Goal: Task Accomplishment & Management: Manage account settings

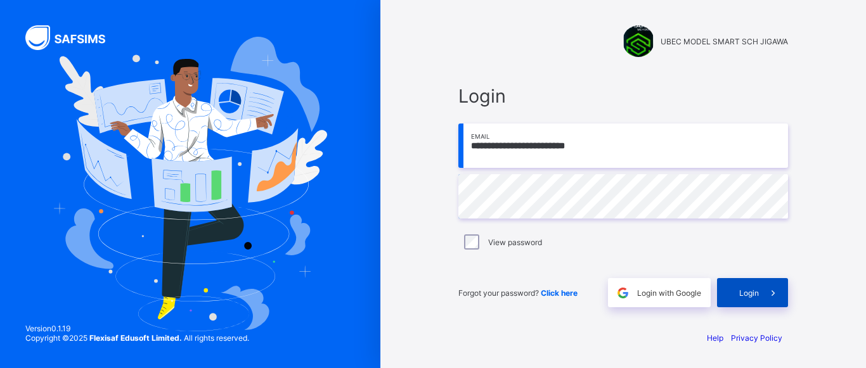
click at [758, 291] on span "Login" at bounding box center [749, 293] width 20 height 10
click at [752, 286] on div "Login" at bounding box center [752, 292] width 71 height 29
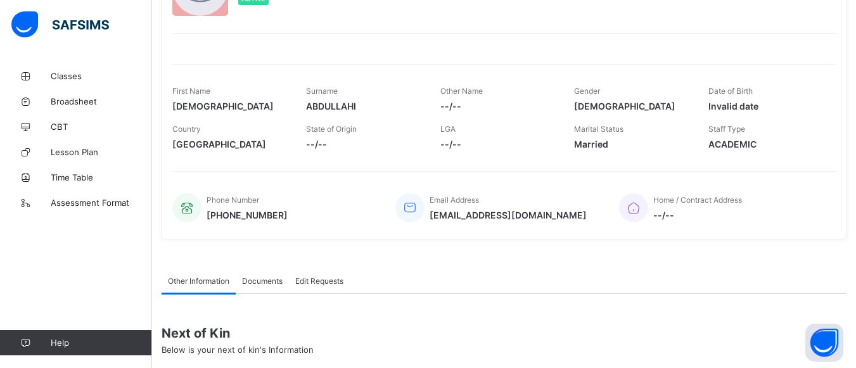
scroll to position [152, 0]
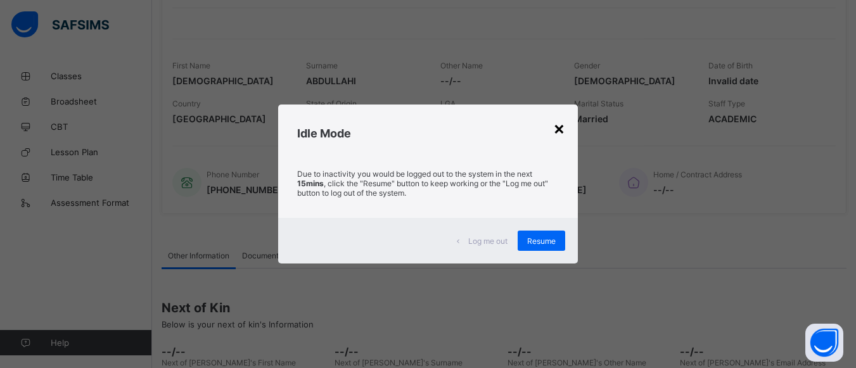
click at [561, 128] on div "×" at bounding box center [559, 128] width 12 height 22
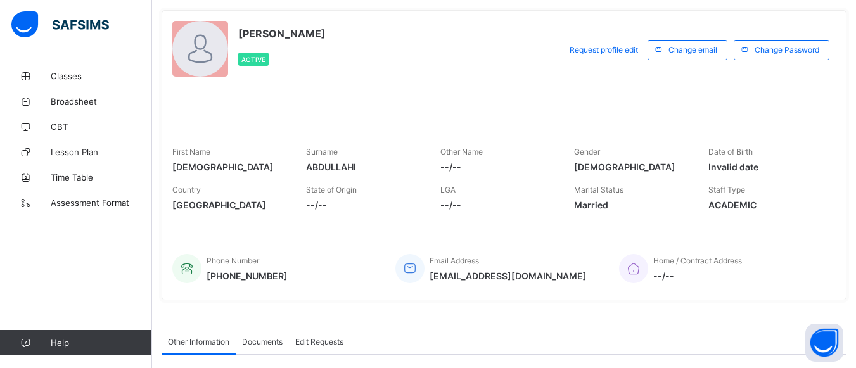
scroll to position [85, 0]
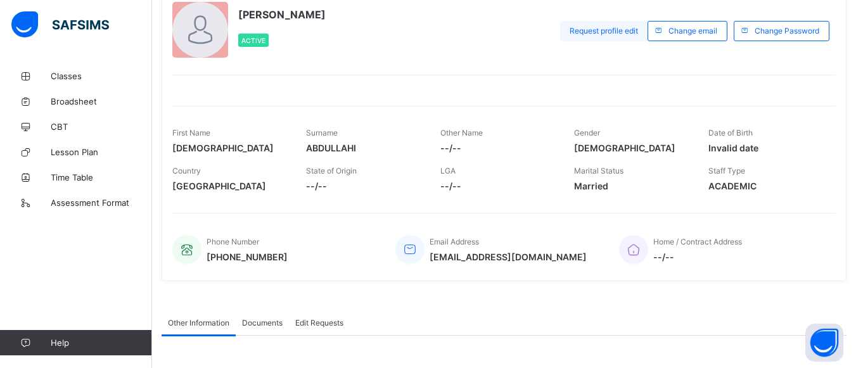
click at [635, 30] on span "Request profile edit" at bounding box center [604, 31] width 68 height 10
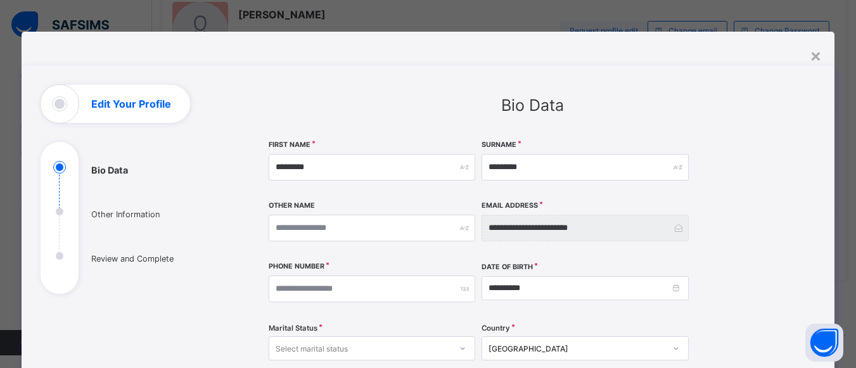
click at [635, 30] on div "**********" at bounding box center [428, 184] width 856 height 368
click at [351, 297] on input "number" at bounding box center [372, 289] width 207 height 27
type input "**********"
click at [558, 290] on input "**********" at bounding box center [585, 288] width 207 height 24
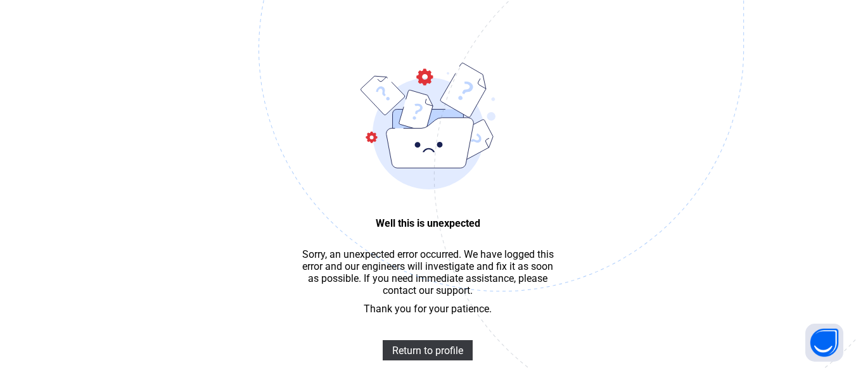
scroll to position [38, 0]
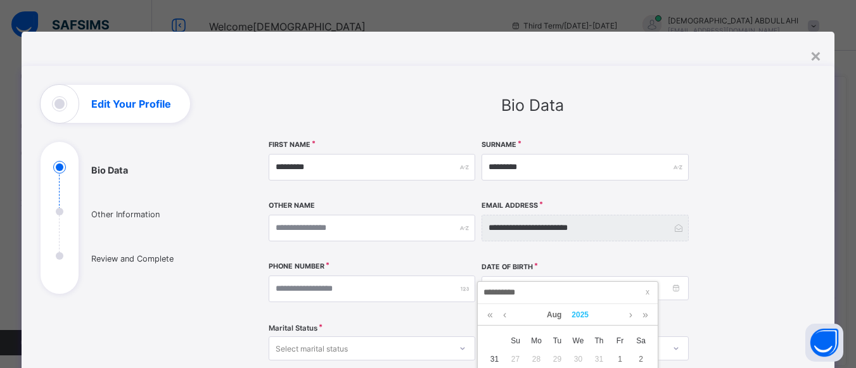
click at [589, 318] on link "2025" at bounding box center [580, 315] width 27 height 22
click at [488, 323] on link at bounding box center [487, 316] width 19 height 24
click at [484, 316] on link at bounding box center [487, 316] width 19 height 24
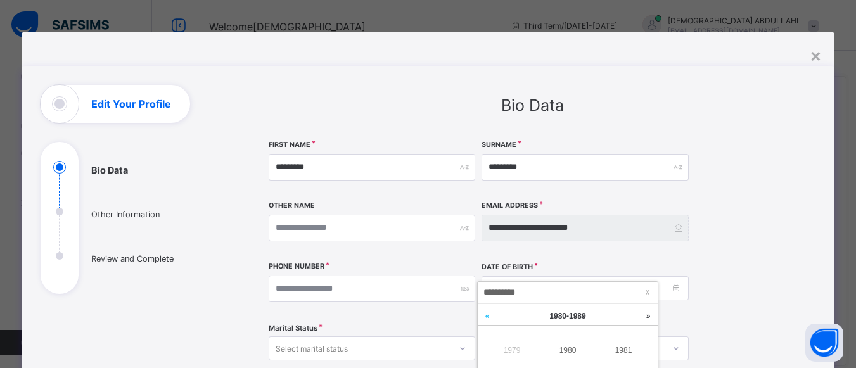
click at [484, 316] on link at bounding box center [487, 316] width 19 height 24
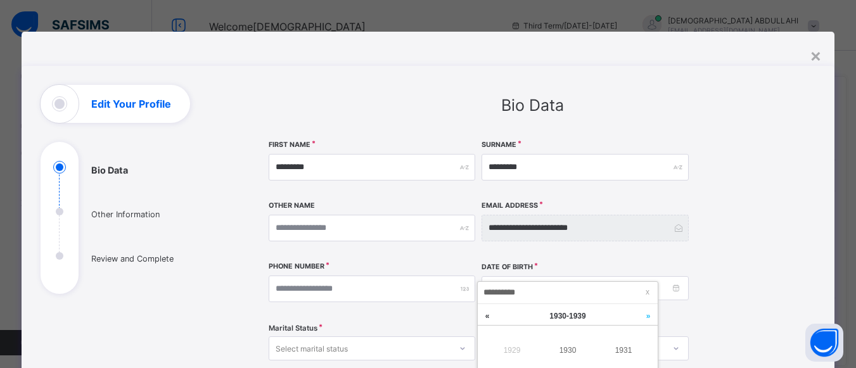
click at [647, 318] on link at bounding box center [648, 316] width 19 height 24
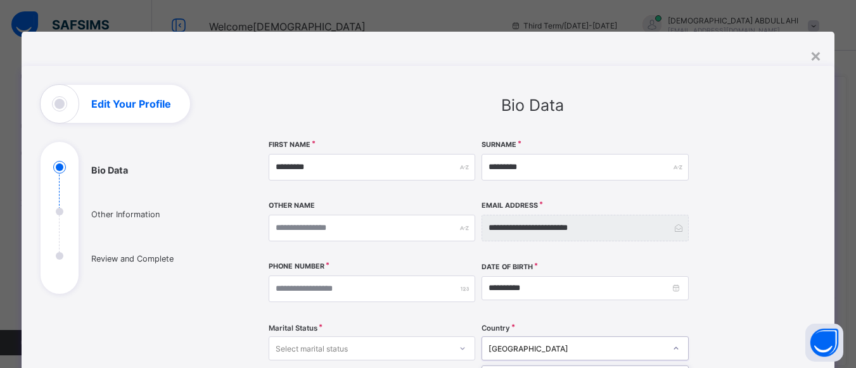
scroll to position [194, 0]
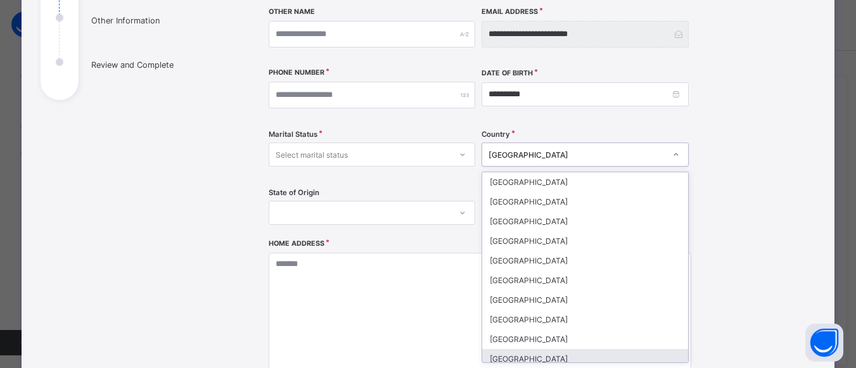
click at [677, 167] on div "option Austria focused, 10 of 210. 210 results available. Use Up and Down to ch…" at bounding box center [585, 155] width 207 height 24
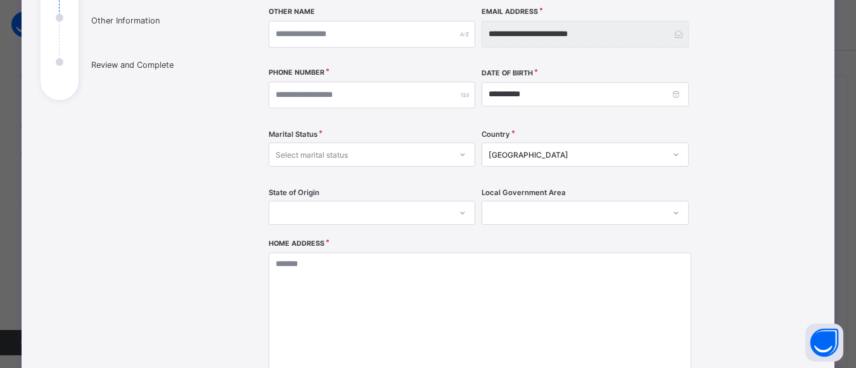
click at [733, 273] on div "**********" at bounding box center [533, 205] width 528 height 518
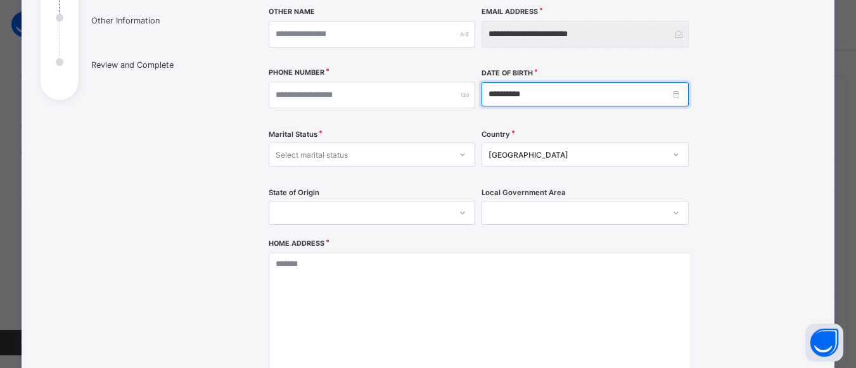
click at [634, 98] on input "**********" at bounding box center [585, 94] width 207 height 24
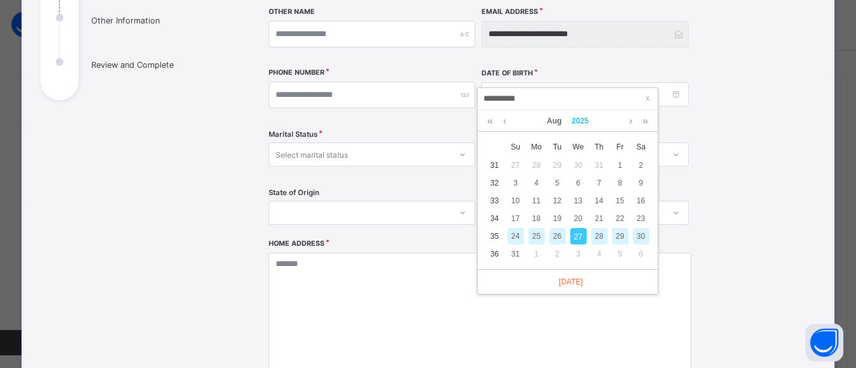
click at [583, 122] on link "2025" at bounding box center [580, 121] width 27 height 22
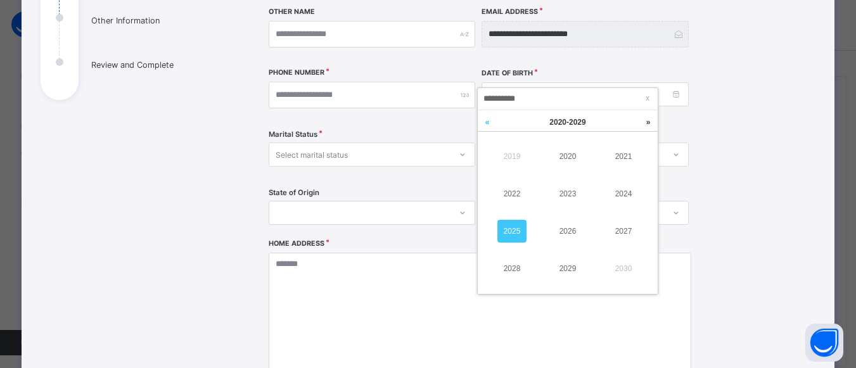
click at [486, 117] on link at bounding box center [487, 122] width 19 height 24
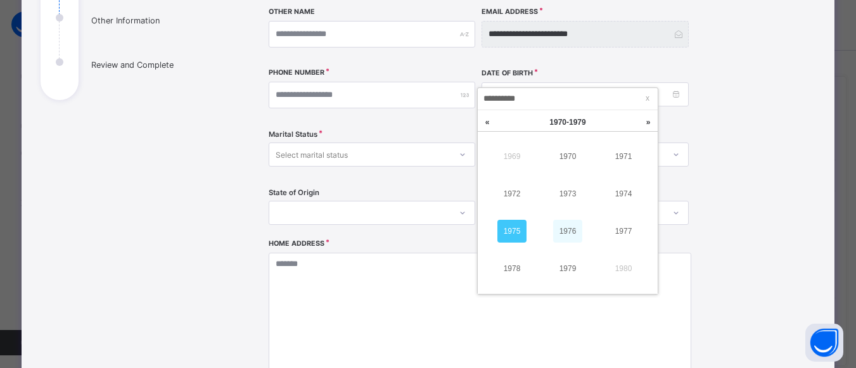
click at [572, 233] on link "1976" at bounding box center [567, 231] width 29 height 23
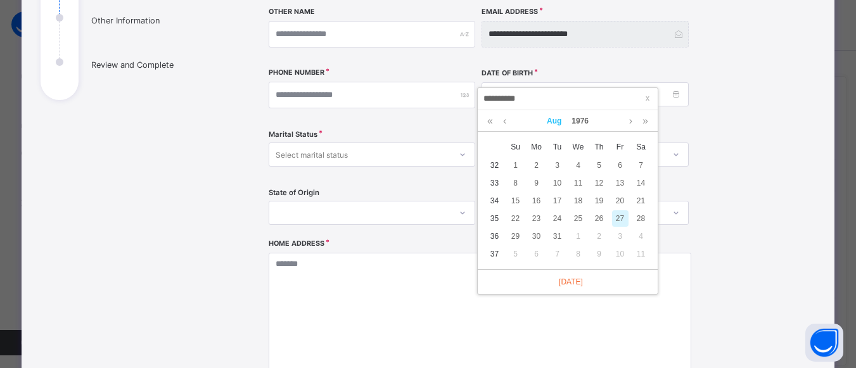
click at [552, 126] on link "Aug" at bounding box center [554, 121] width 25 height 22
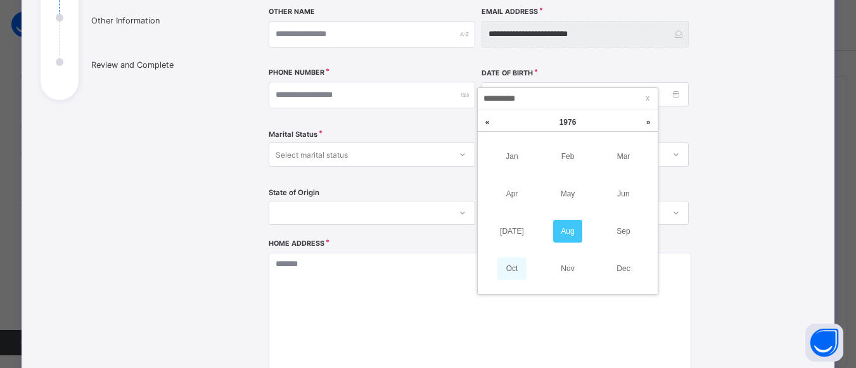
click at [508, 270] on link "Oct" at bounding box center [512, 268] width 29 height 23
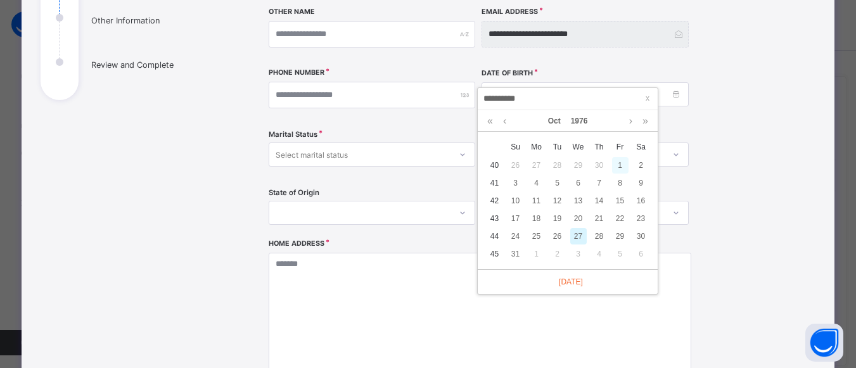
click at [623, 169] on div "1" at bounding box center [620, 165] width 16 height 16
type input "**********"
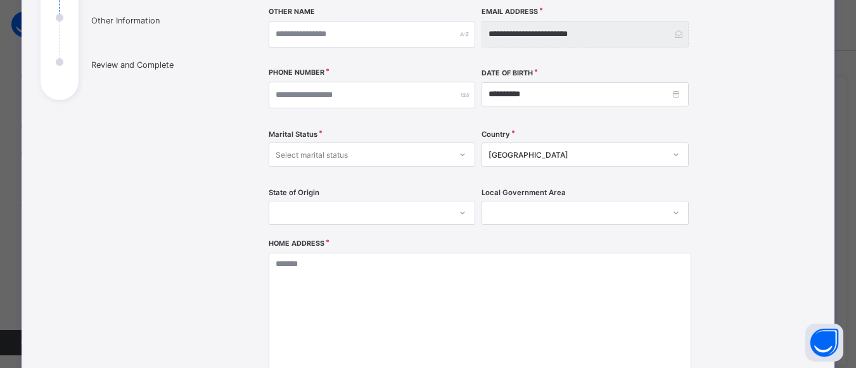
scroll to position [252, 0]
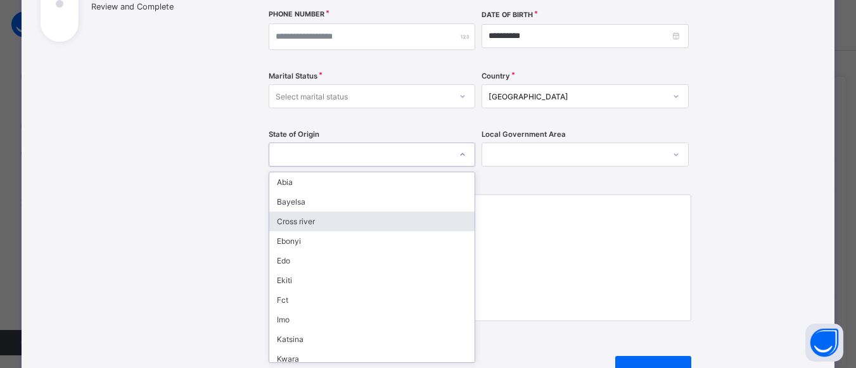
click at [349, 167] on div "option Cross river focused, 3 of 37. 37 results available. Use Up and Down to c…" at bounding box center [372, 155] width 207 height 24
type input "*"
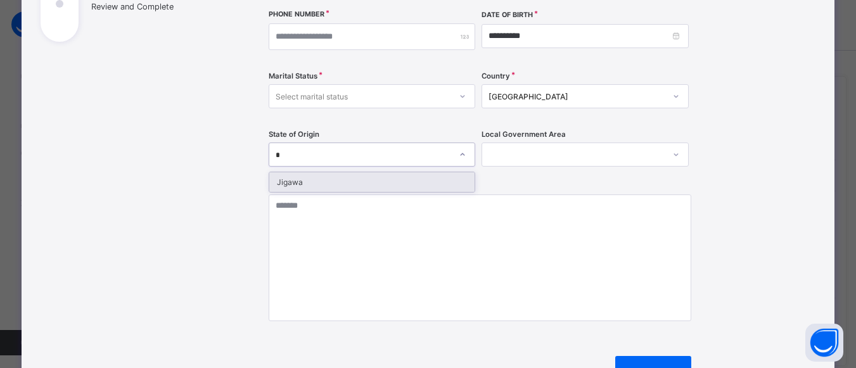
type input "**"
type input "*"
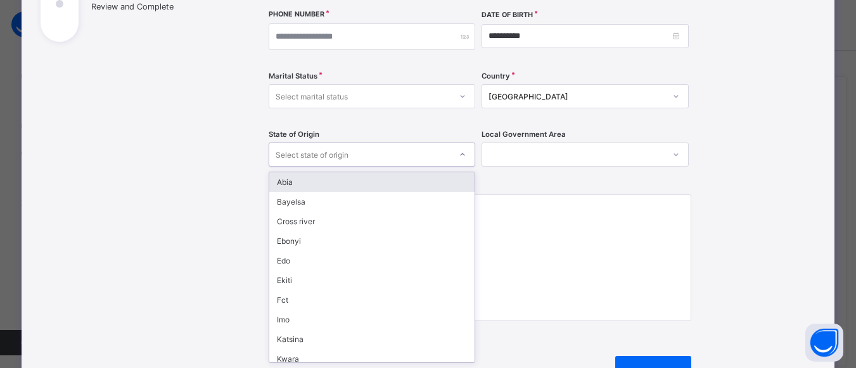
type input "*"
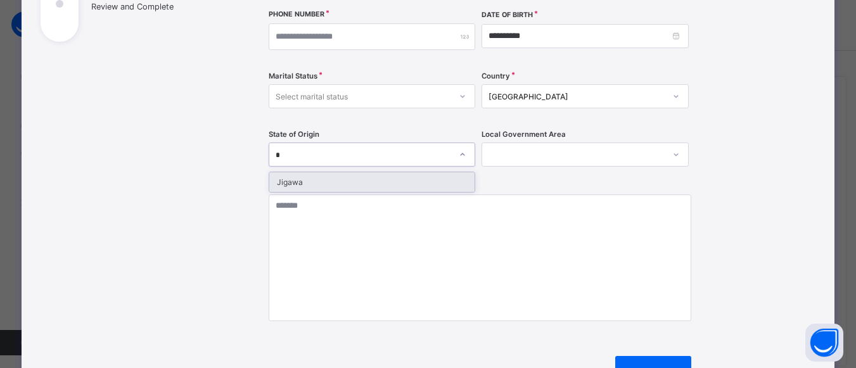
type input "**"
type input "***"
type input "****"
type input "*****"
type input "******"
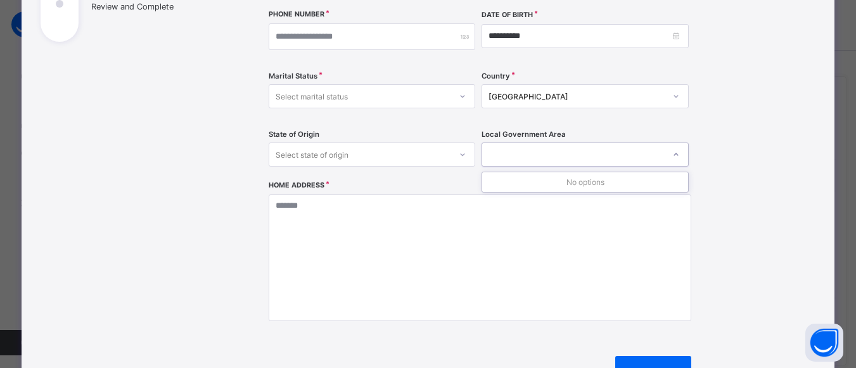
click at [675, 157] on icon at bounding box center [677, 154] width 8 height 13
type input "*"
type input "**"
type input "***"
type input "****"
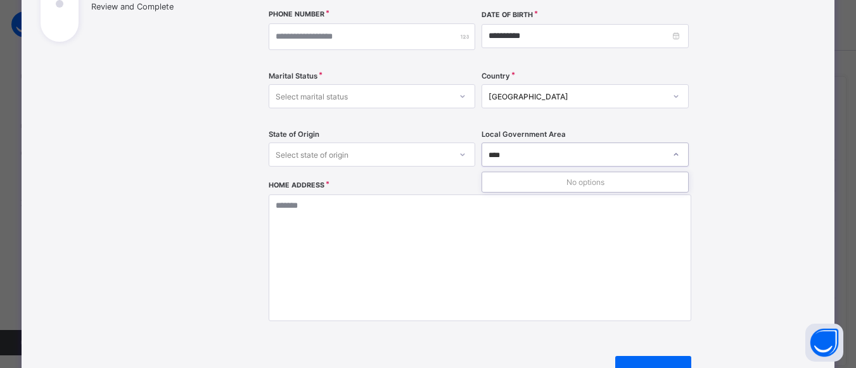
type input "*****"
type input "******"
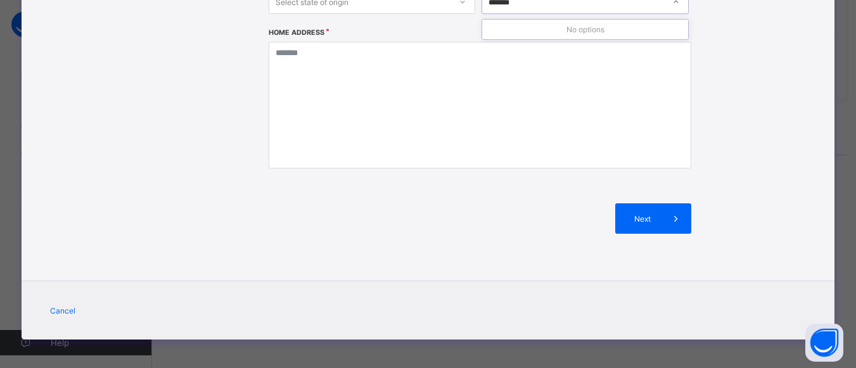
scroll to position [408, 0]
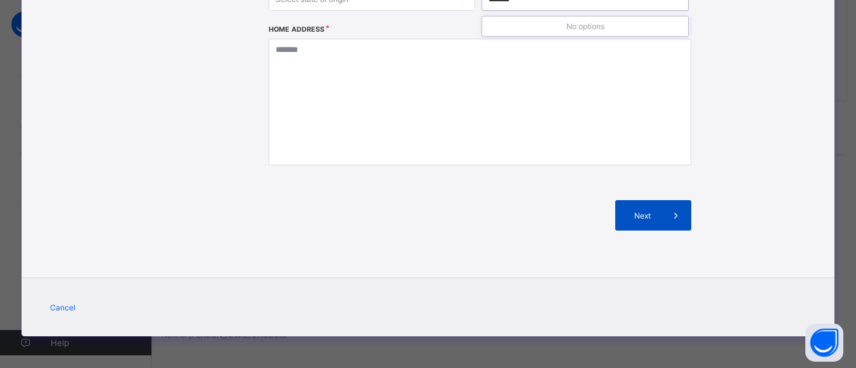
type input "*******"
click at [680, 210] on icon at bounding box center [676, 215] width 14 height 13
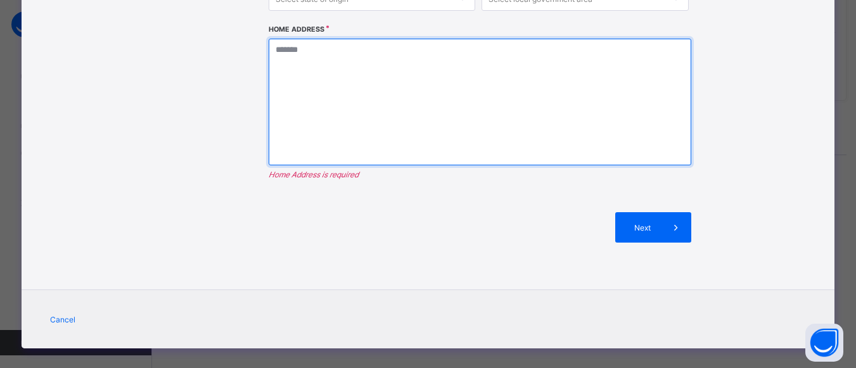
click at [302, 59] on textarea at bounding box center [480, 102] width 423 height 127
type textarea "**********"
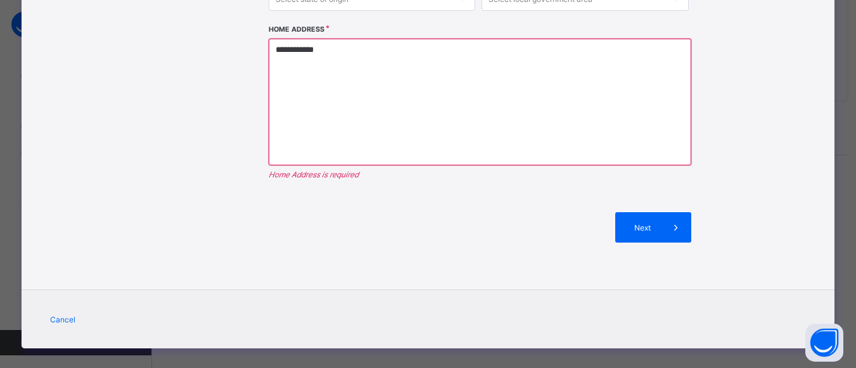
type input "******"
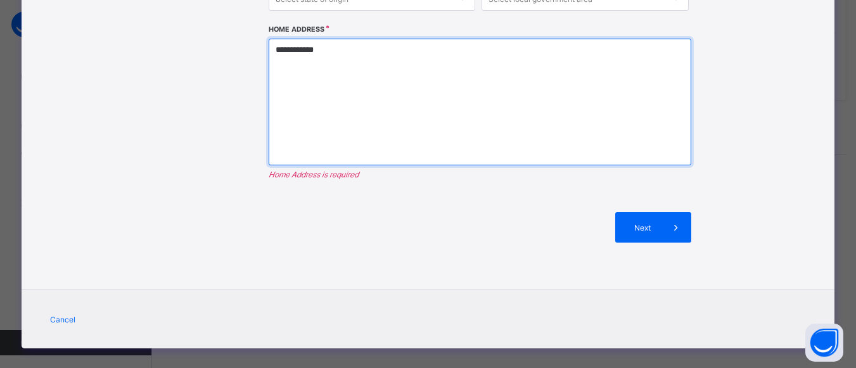
scroll to position [0, 0]
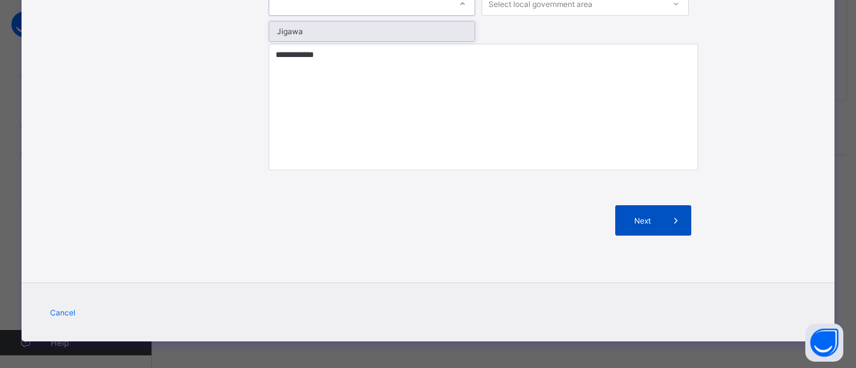
click at [678, 215] on icon at bounding box center [676, 220] width 14 height 13
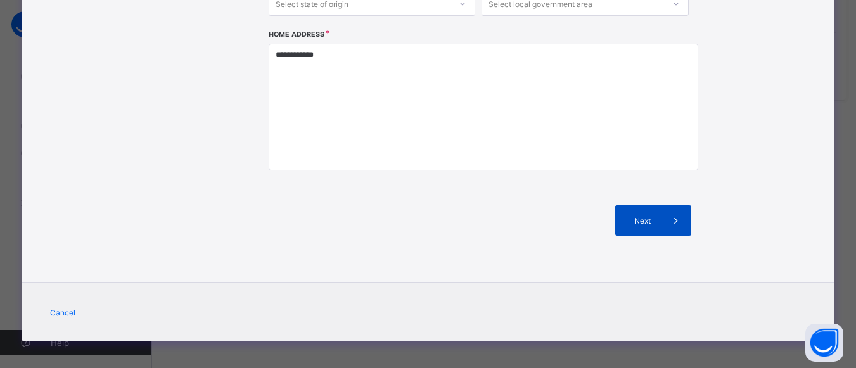
click at [676, 214] on span at bounding box center [676, 220] width 30 height 30
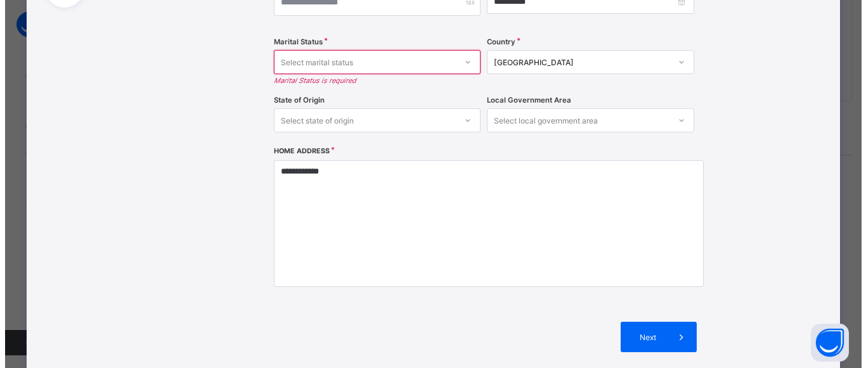
scroll to position [285, 0]
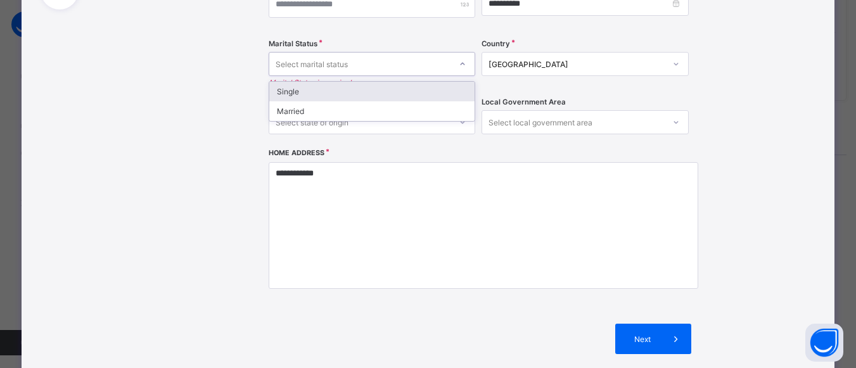
click at [435, 55] on div "Select marital status" at bounding box center [360, 64] width 182 height 18
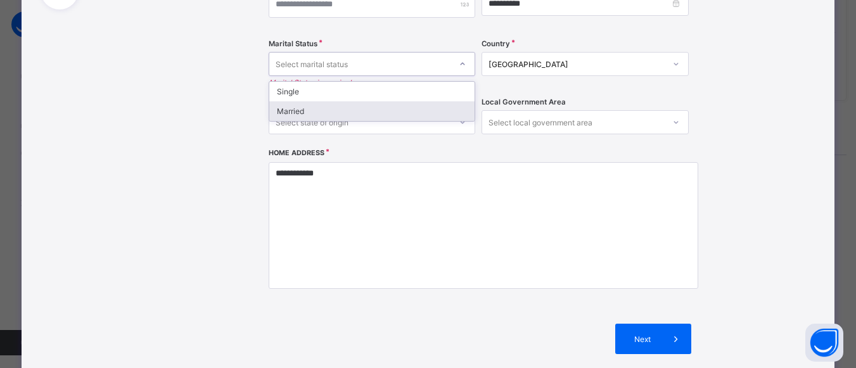
click at [408, 111] on div "Married" at bounding box center [372, 111] width 206 height 20
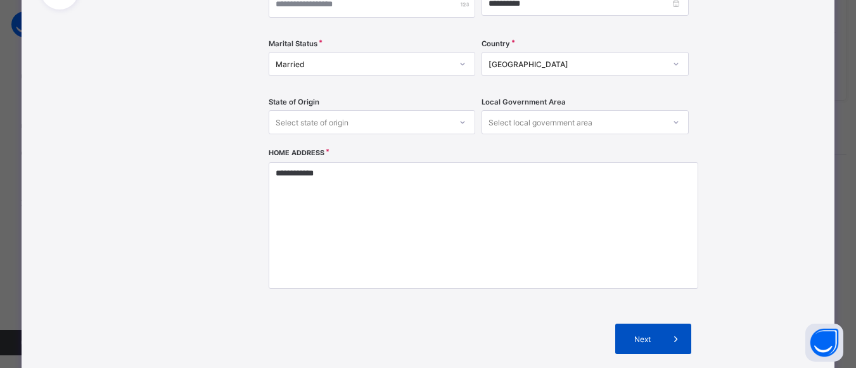
click at [671, 336] on icon at bounding box center [676, 339] width 14 height 13
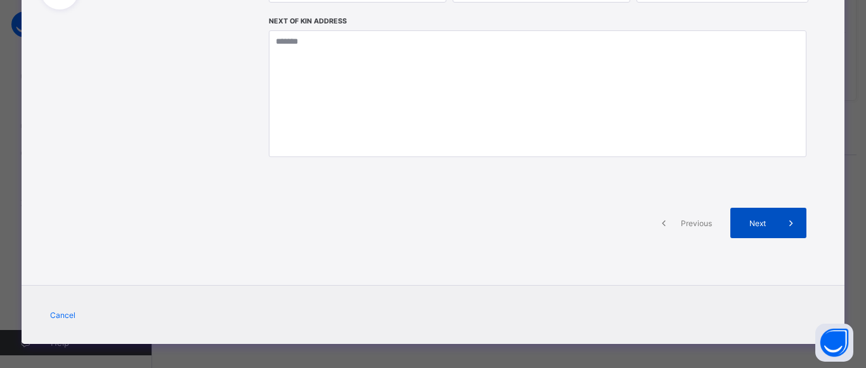
click at [784, 222] on icon at bounding box center [791, 223] width 14 height 13
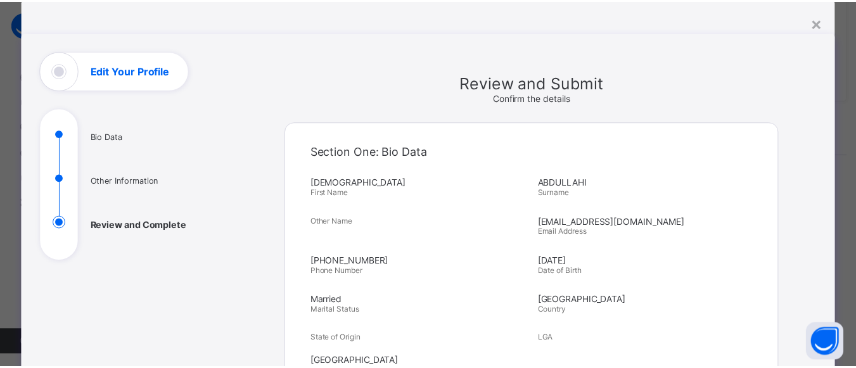
scroll to position [0, 0]
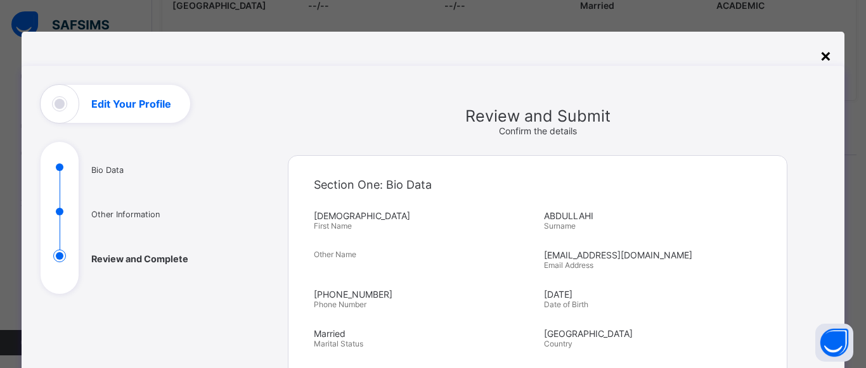
click at [823, 51] on div "×" at bounding box center [826, 55] width 12 height 22
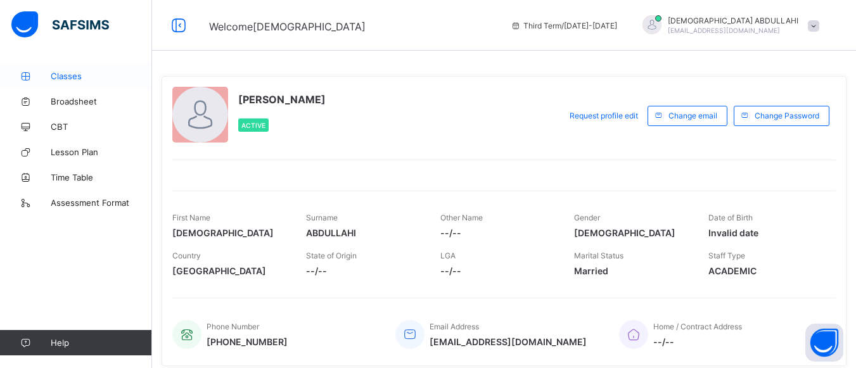
click at [82, 75] on span "Classes" at bounding box center [101, 76] width 101 height 10
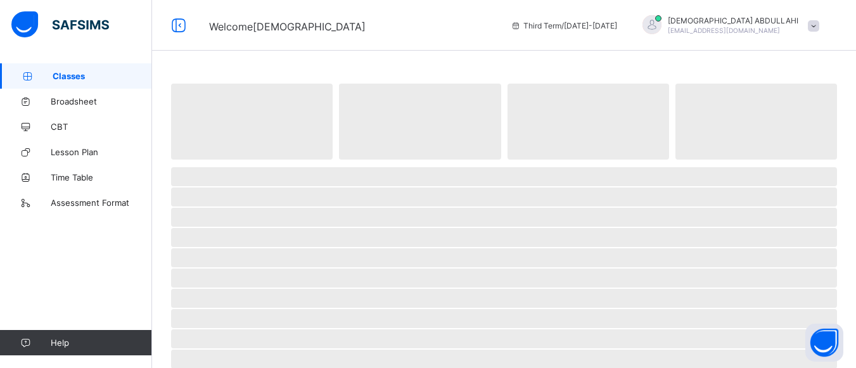
click at [82, 75] on span "Classes" at bounding box center [103, 76] width 100 height 10
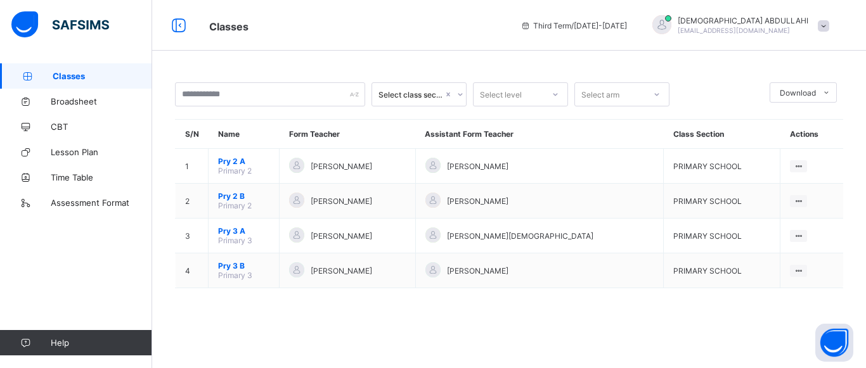
click at [82, 75] on span "Classes" at bounding box center [103, 76] width 100 height 10
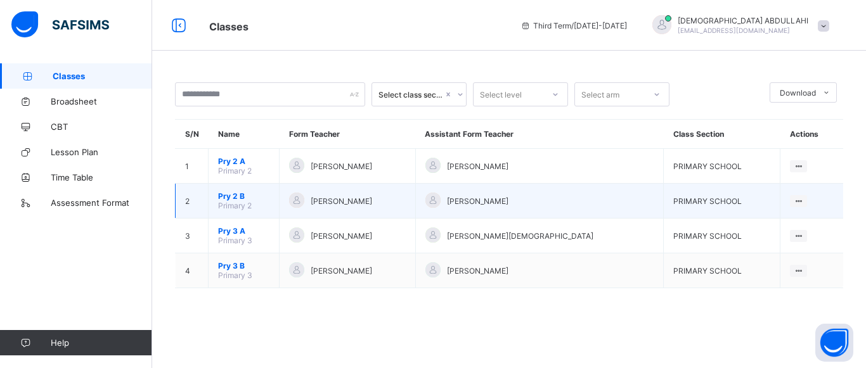
click at [249, 209] on span "Primary 2" at bounding box center [235, 206] width 34 height 10
click at [798, 214] on ul "View Class" at bounding box center [772, 226] width 70 height 24
click at [225, 193] on span "Pry 2 B" at bounding box center [243, 196] width 51 height 10
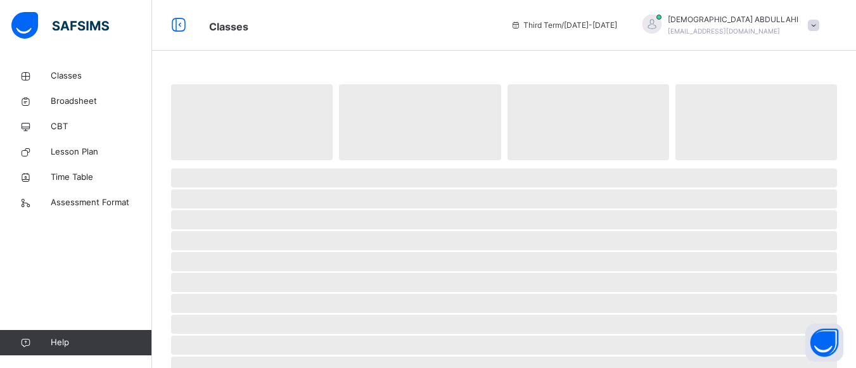
click at [225, 193] on span "‌" at bounding box center [504, 199] width 666 height 19
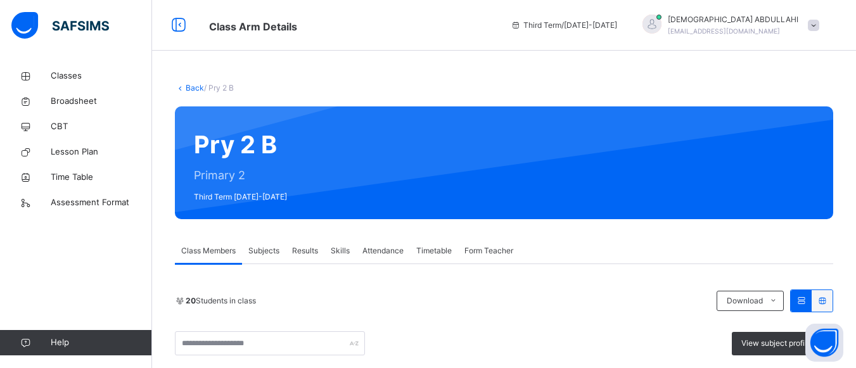
click at [266, 247] on span "Subjects" at bounding box center [264, 250] width 31 height 11
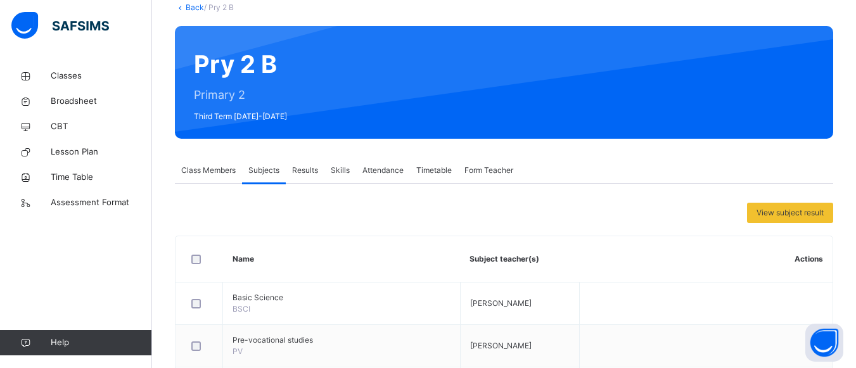
scroll to position [22, 0]
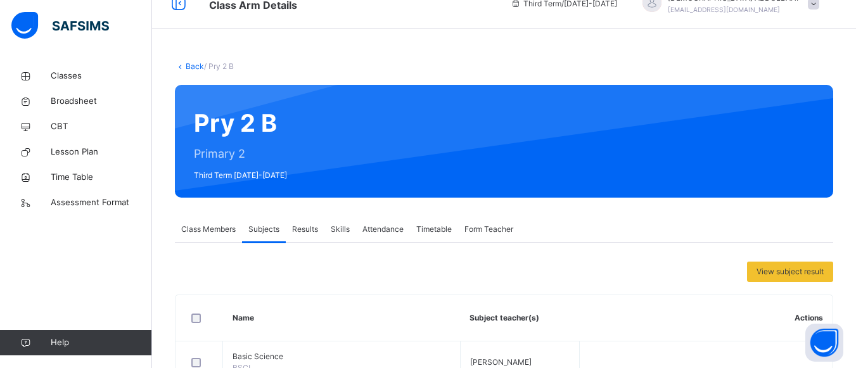
click at [307, 226] on span "Results" at bounding box center [305, 229] width 26 height 11
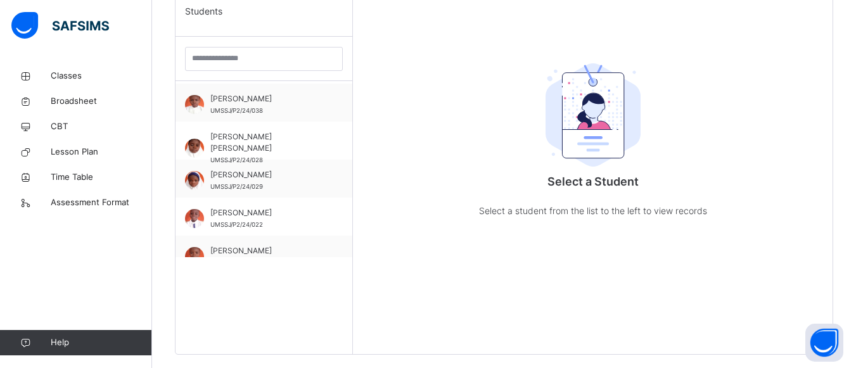
scroll to position [179, 0]
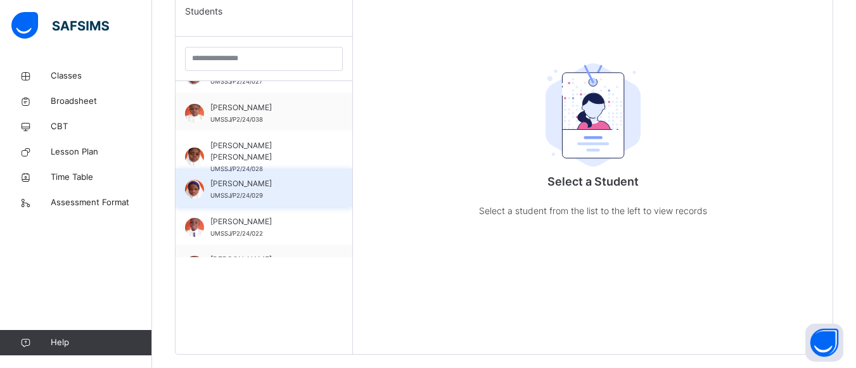
click at [278, 190] on span "MARYAM MUHAMMAD ABDULLAHI" at bounding box center [266, 183] width 113 height 11
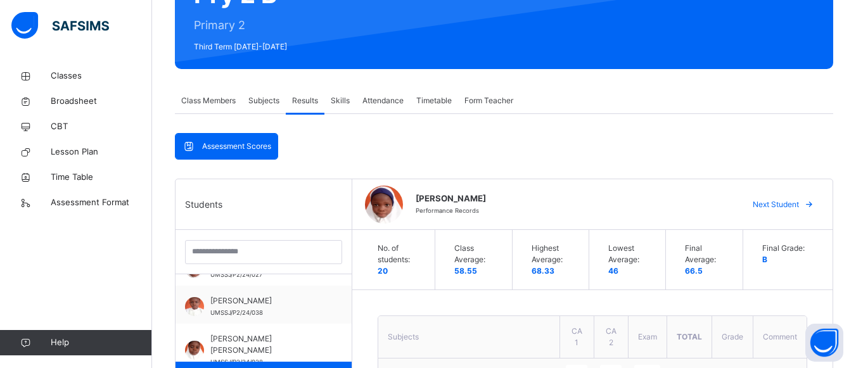
scroll to position [143, 0]
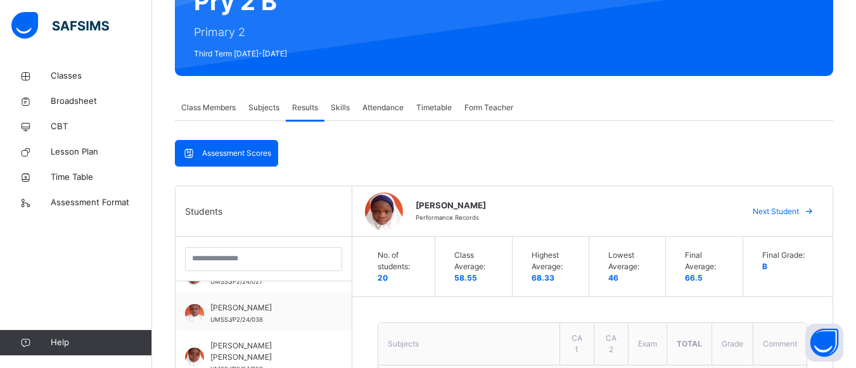
click at [389, 107] on span "Attendance" at bounding box center [383, 107] width 41 height 11
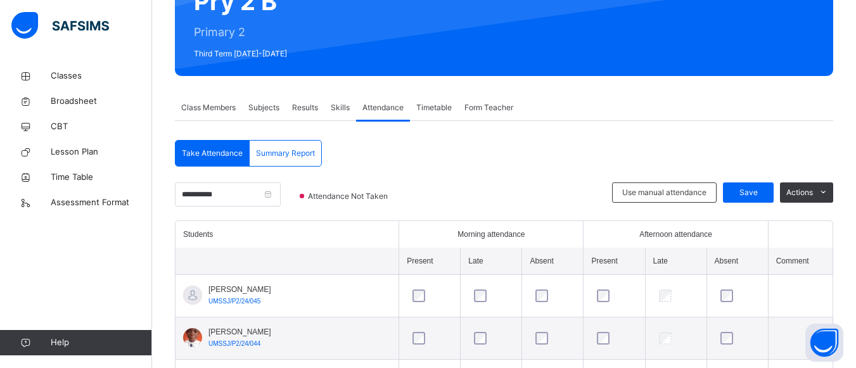
click at [267, 100] on div "Subjects" at bounding box center [264, 107] width 44 height 25
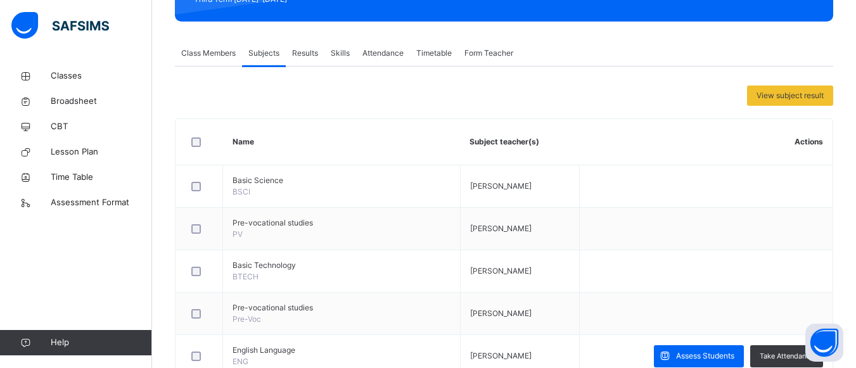
scroll to position [200, 0]
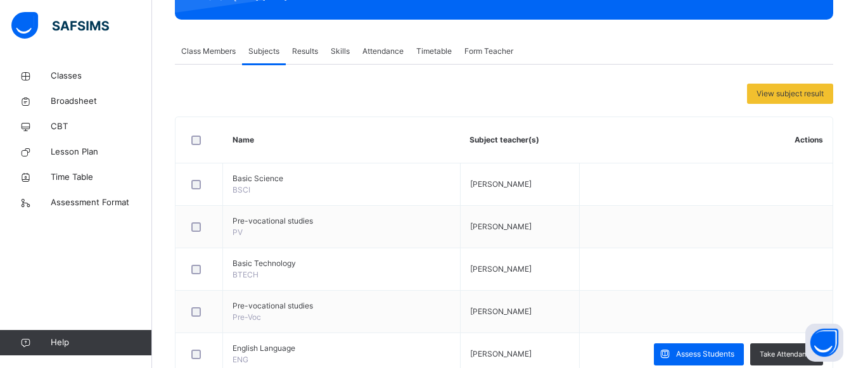
click at [341, 45] on div "Skills" at bounding box center [341, 51] width 32 height 25
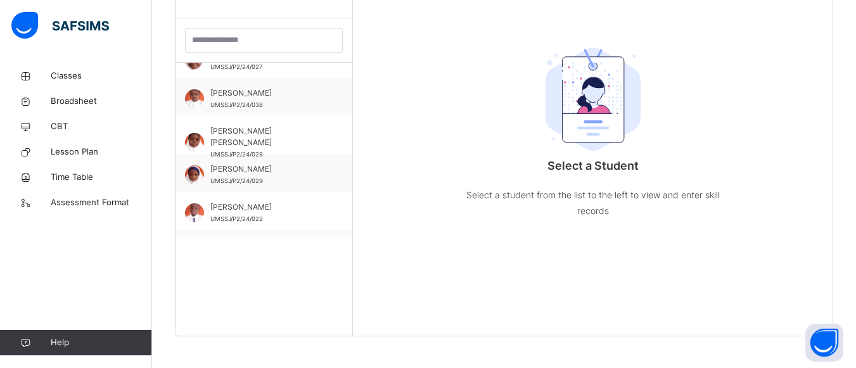
scroll to position [178, 0]
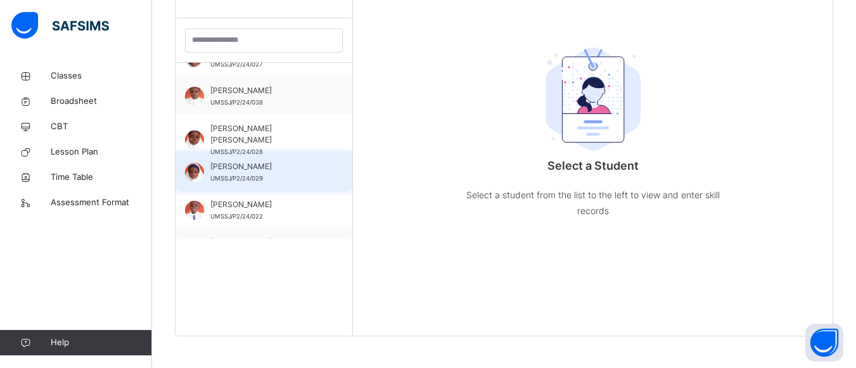
click at [320, 164] on div "MARYAM MUHAMMAD ABDULLAHI UMSSJ/P2/24/029" at bounding box center [264, 171] width 177 height 38
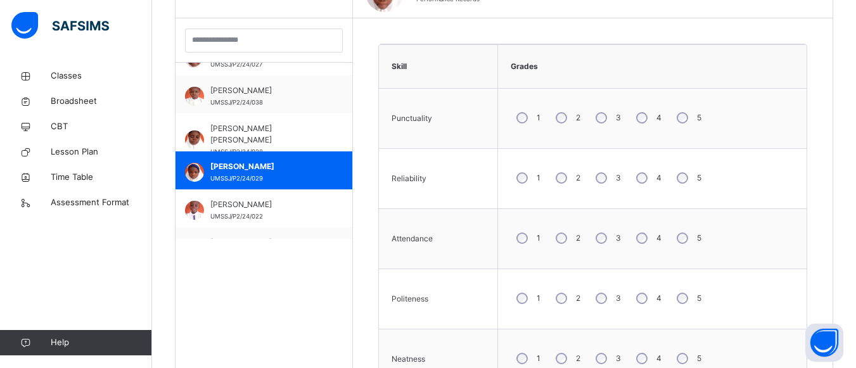
scroll to position [37, 0]
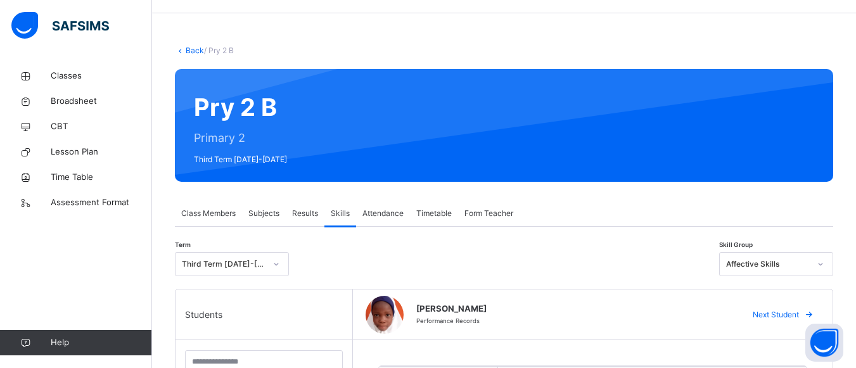
click at [404, 212] on span "Attendance" at bounding box center [383, 213] width 41 height 11
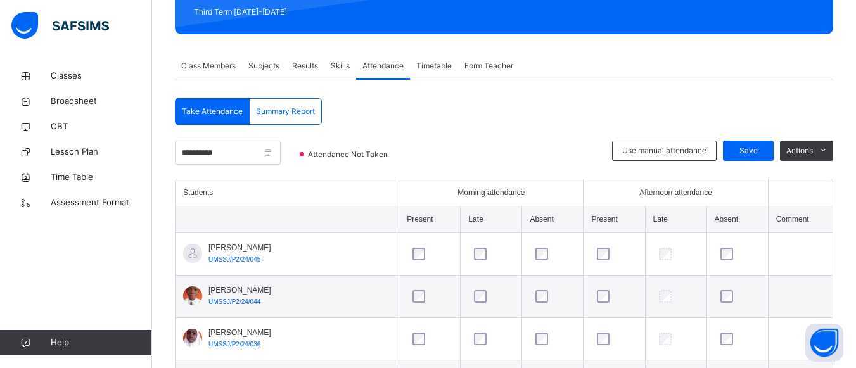
scroll to position [190, 0]
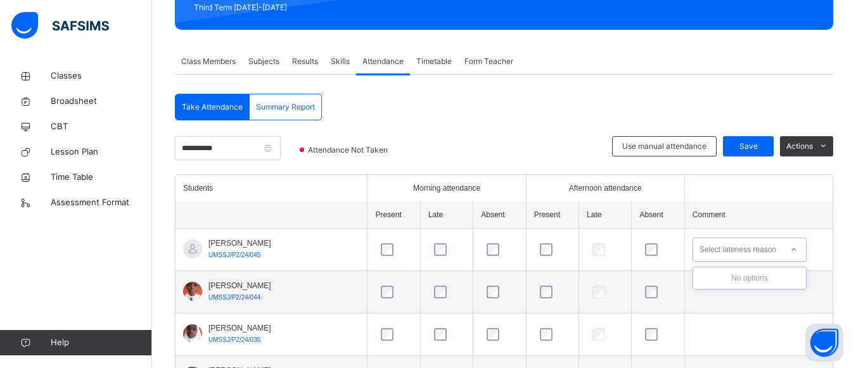
click at [798, 249] on icon at bounding box center [795, 249] width 8 height 13
click at [761, 245] on div "Select lateness reason" at bounding box center [738, 250] width 77 height 24
type input "*"
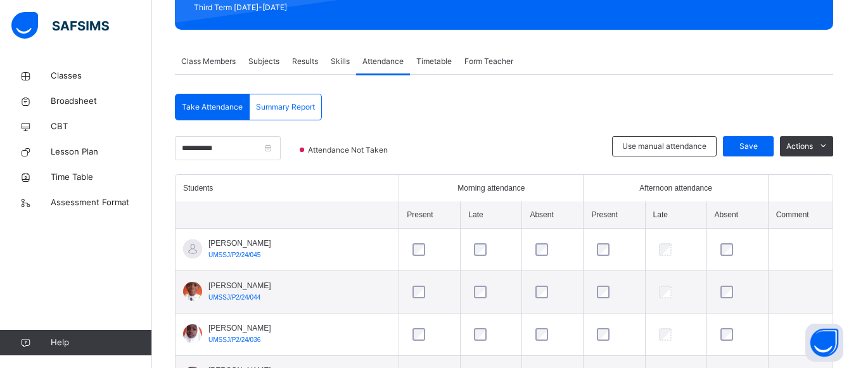
click at [442, 59] on span "Timetable" at bounding box center [434, 61] width 36 height 11
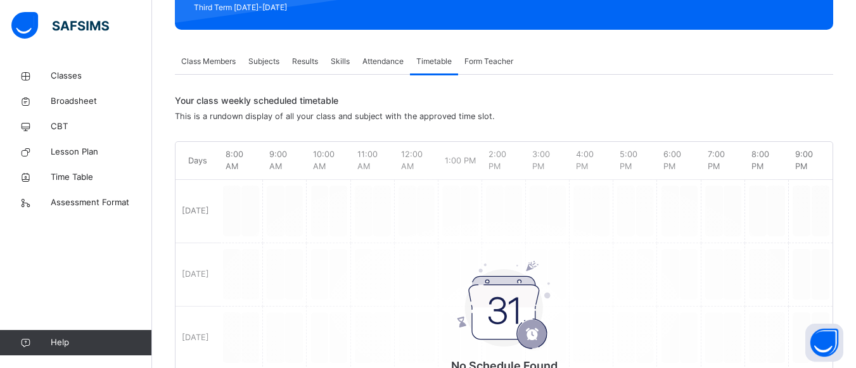
click at [492, 63] on span "Form Teacher" at bounding box center [489, 61] width 49 height 11
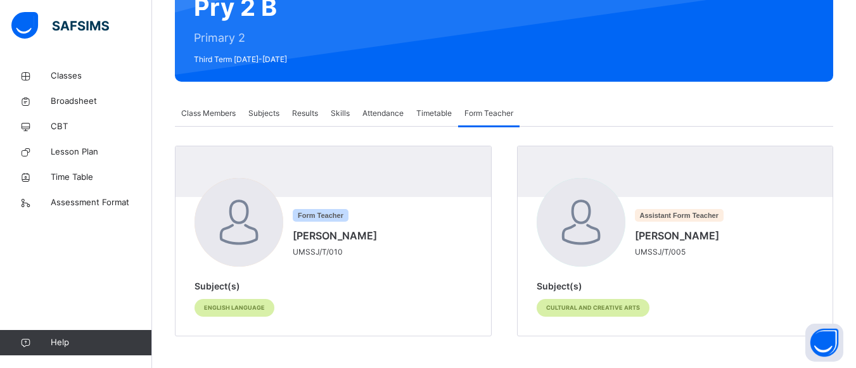
scroll to position [138, 0]
click at [89, 99] on span "Broadsheet" at bounding box center [101, 101] width 101 height 13
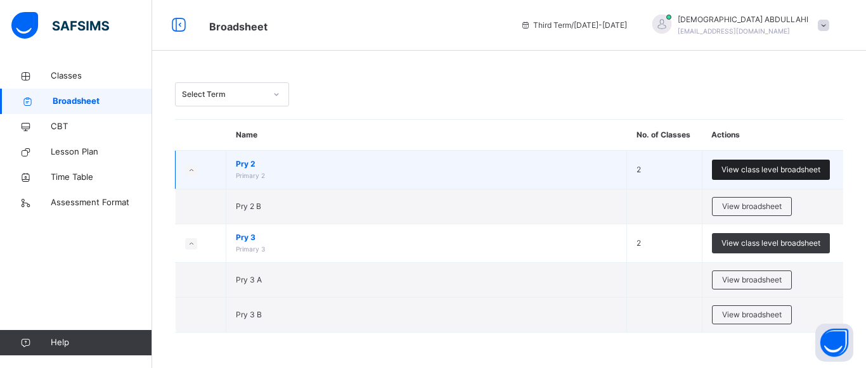
click at [776, 172] on span "View class level broadsheet" at bounding box center [770, 169] width 99 height 11
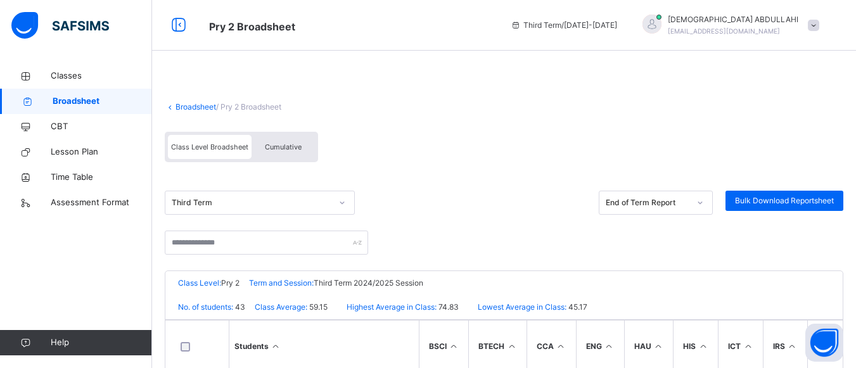
click at [844, 226] on div "Third Term End of Term Report Bulk Download Reportsheet" at bounding box center [504, 203] width 679 height 56
click at [217, 285] on span "Class Level:" at bounding box center [199, 283] width 43 height 10
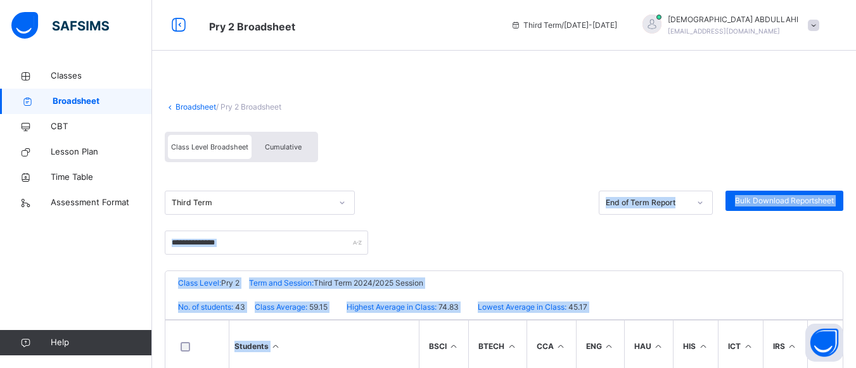
drag, startPoint x: 370, startPoint y: 333, endPoint x: 562, endPoint y: 196, distance: 236.3
click at [562, 196] on div "Broadsheet / Pry 2 Broadsheet Class Level Broadsheet Cumulative Third Term End …" at bounding box center [504, 362] width 704 height 599
click at [193, 106] on link "Broadsheet" at bounding box center [196, 107] width 41 height 10
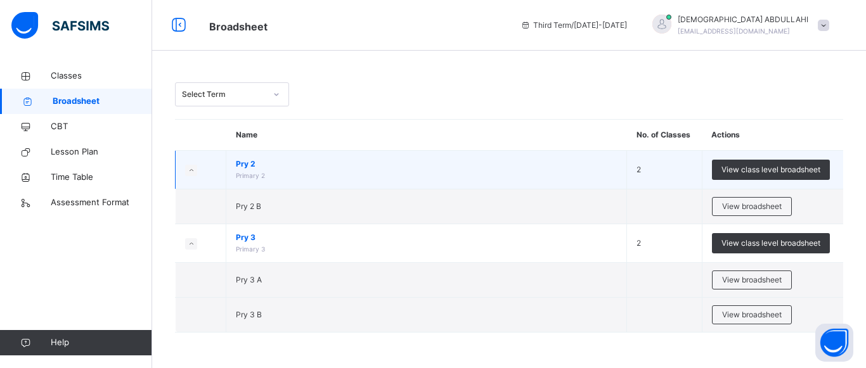
click at [445, 182] on td "Pry 2 Primary 2" at bounding box center [426, 170] width 401 height 39
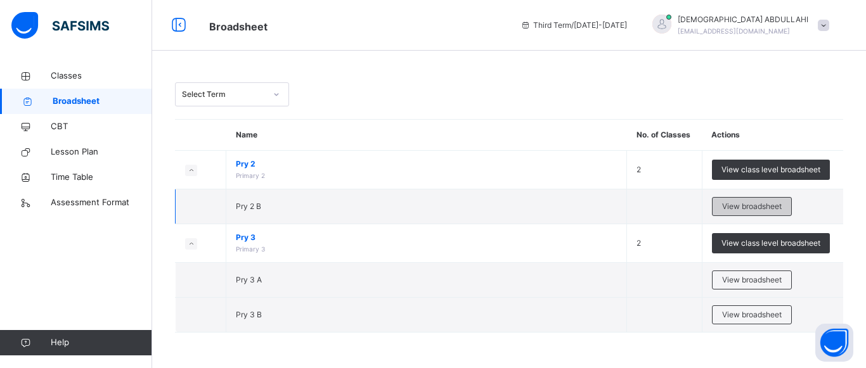
click at [778, 206] on span "View broadsheet" at bounding box center [752, 206] width 60 height 11
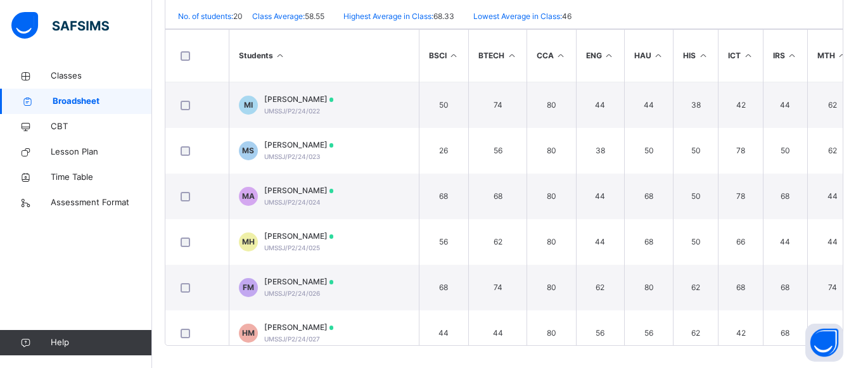
scroll to position [325, 0]
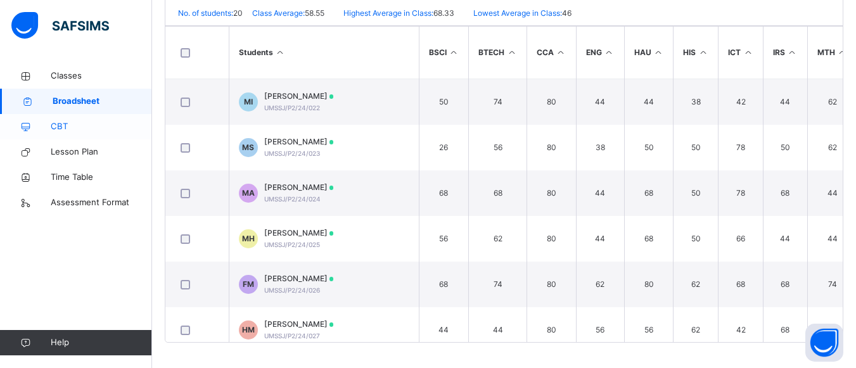
click at [91, 117] on link "CBT" at bounding box center [76, 126] width 152 height 25
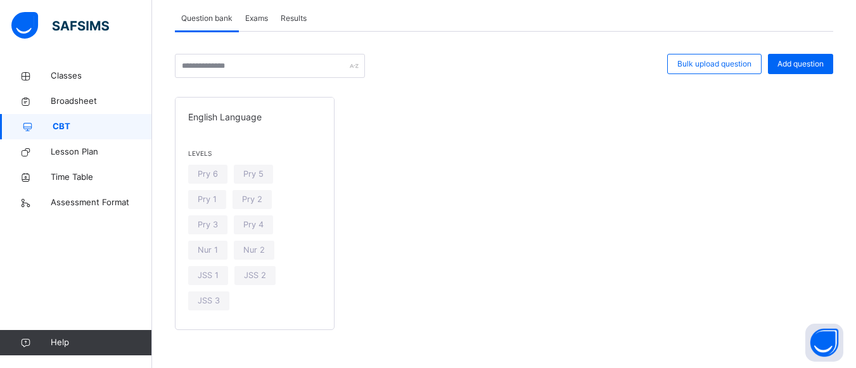
scroll to position [51, 0]
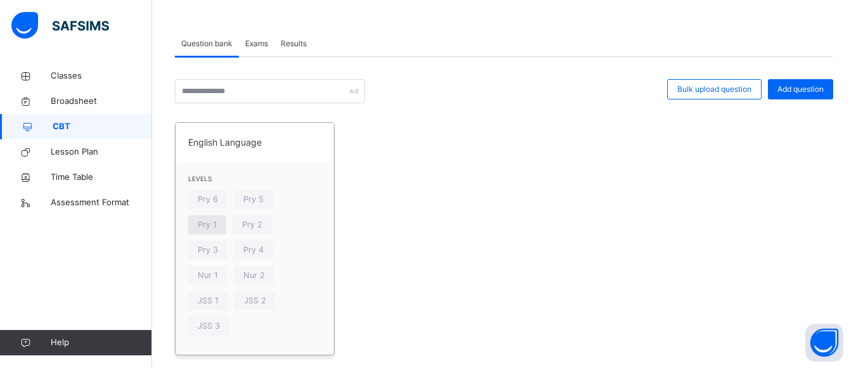
click at [217, 219] on span "Pry 1" at bounding box center [207, 225] width 19 height 12
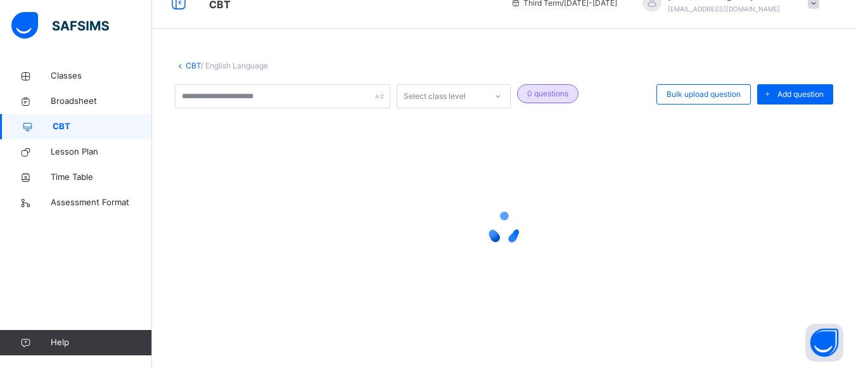
scroll to position [44, 0]
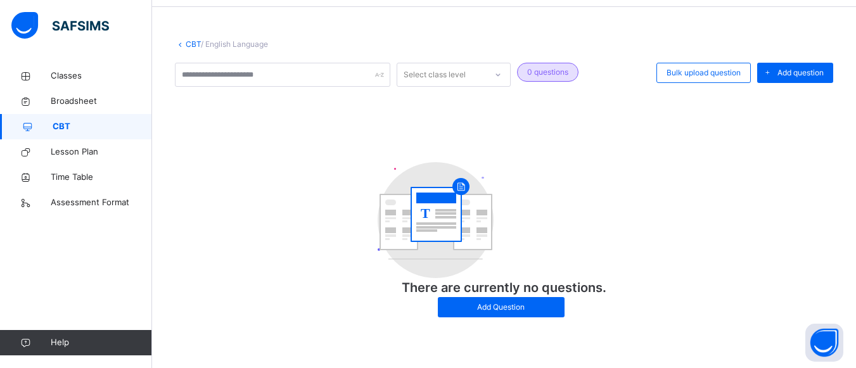
click at [472, 70] on div "Select class level" at bounding box center [441, 75] width 89 height 20
click at [131, 123] on span "CBT" at bounding box center [103, 126] width 100 height 13
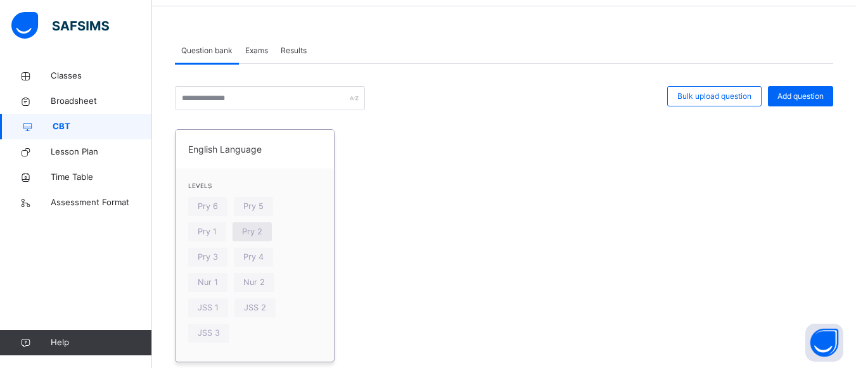
click at [233, 229] on div "Pry 2" at bounding box center [252, 232] width 39 height 19
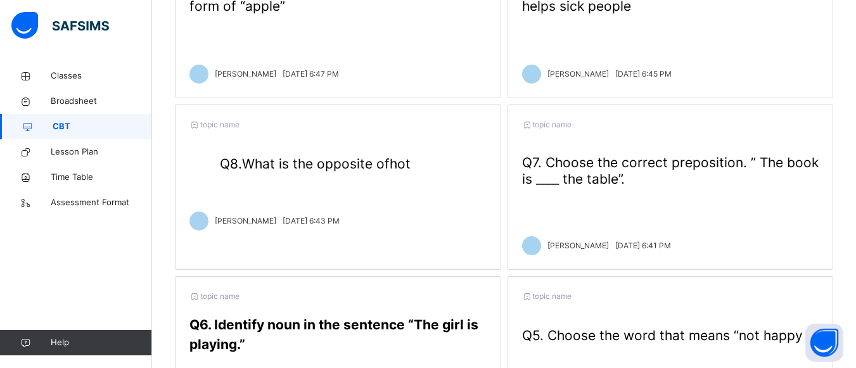
scroll to position [222, 0]
click at [128, 122] on span "CBT" at bounding box center [103, 126] width 100 height 13
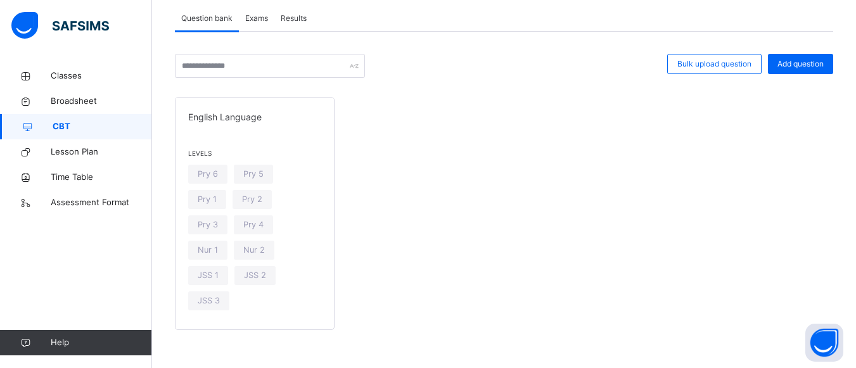
scroll to position [51, 0]
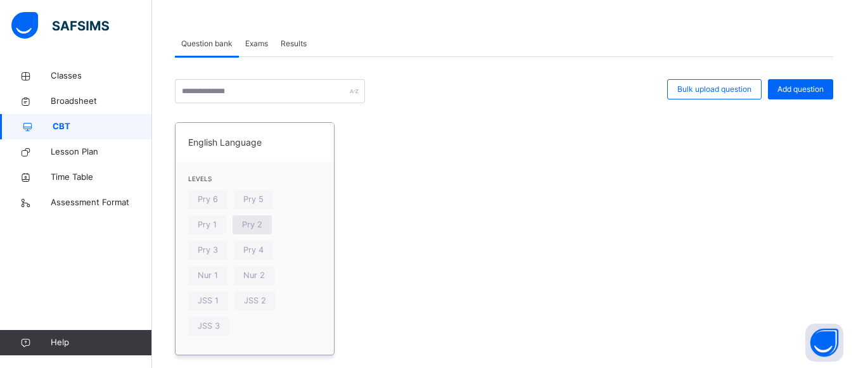
click at [242, 224] on span "Pry 2" at bounding box center [252, 225] width 20 height 12
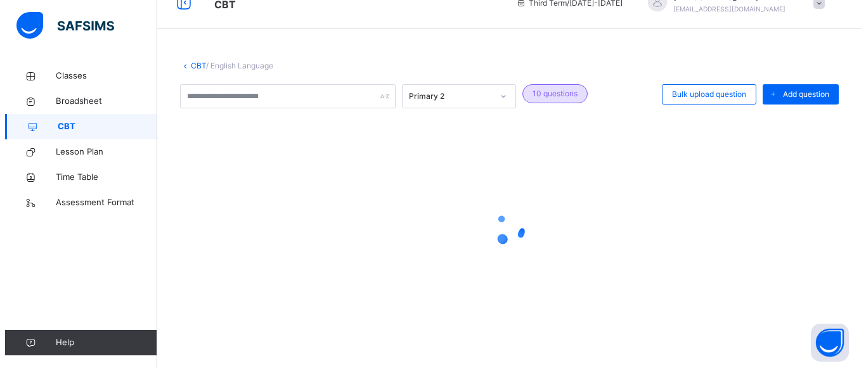
scroll to position [51, 0]
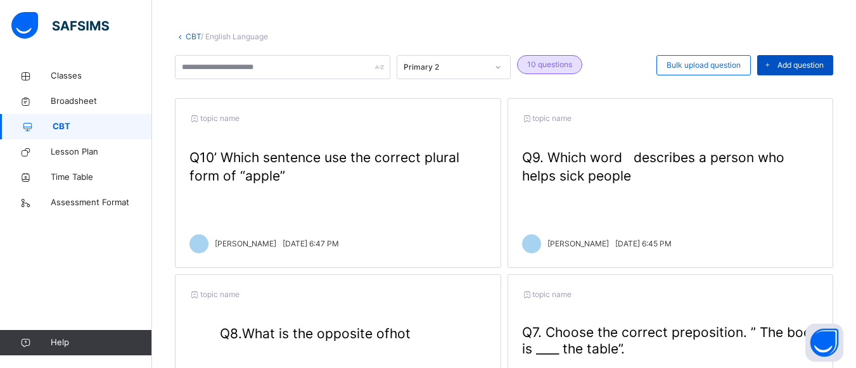
click at [819, 63] on span "Add question" at bounding box center [801, 65] width 46 height 11
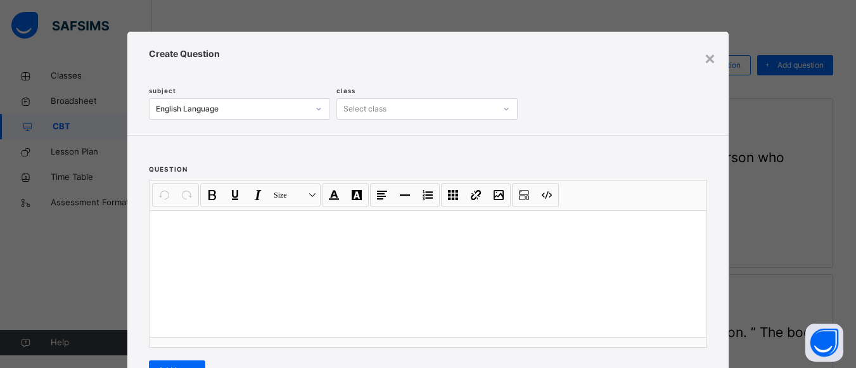
click at [503, 108] on icon at bounding box center [507, 109] width 8 height 13
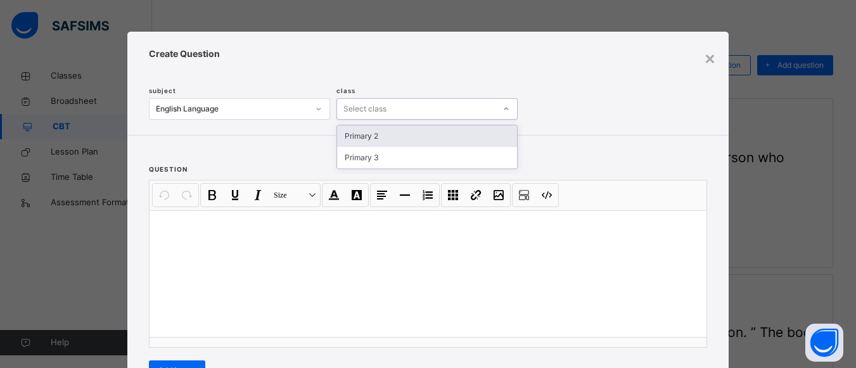
click at [482, 129] on div "Primary 2" at bounding box center [427, 137] width 180 height 22
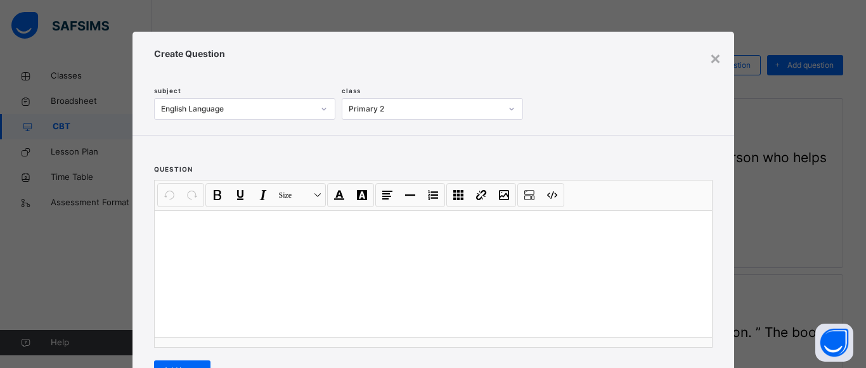
click at [856, 231] on div "× Create Question subject English Language class Primary 2 question Undo CTRL+ …" at bounding box center [433, 184] width 866 height 368
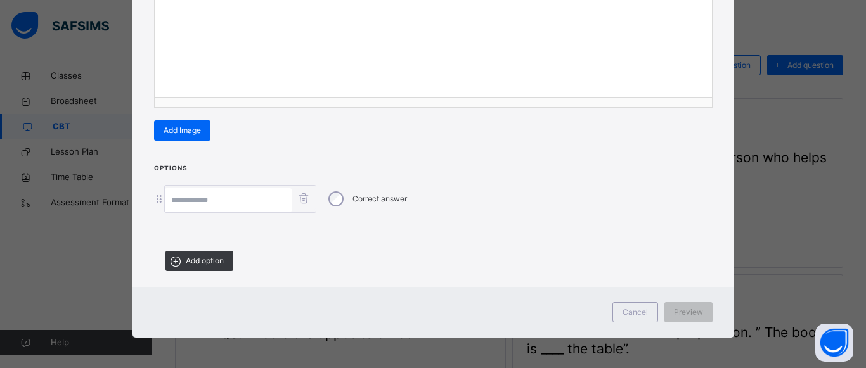
click at [856, 132] on div "× Create Question subject English Language class Primary 2 question Undo CTRL+ …" at bounding box center [433, 184] width 866 height 368
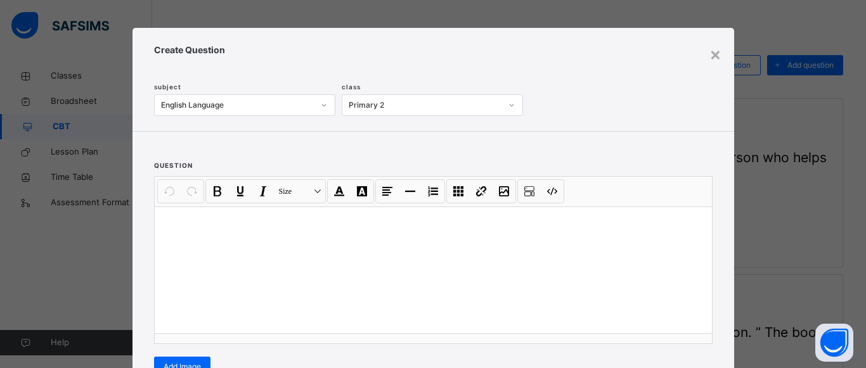
scroll to position [0, 0]
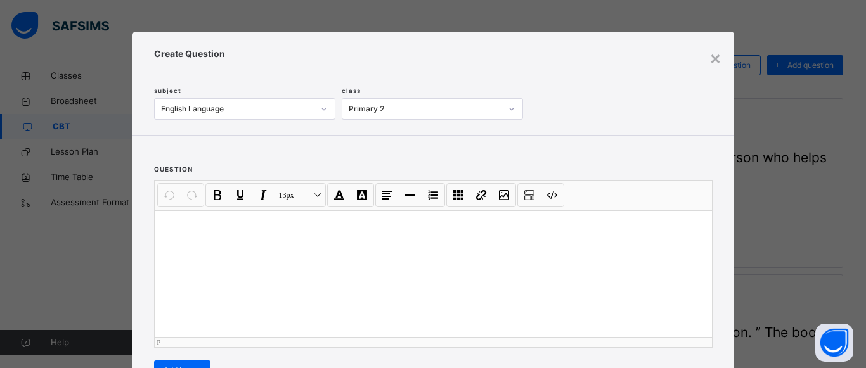
click at [167, 236] on div at bounding box center [433, 273] width 557 height 127
click at [856, 234] on div "**********" at bounding box center [433, 184] width 866 height 368
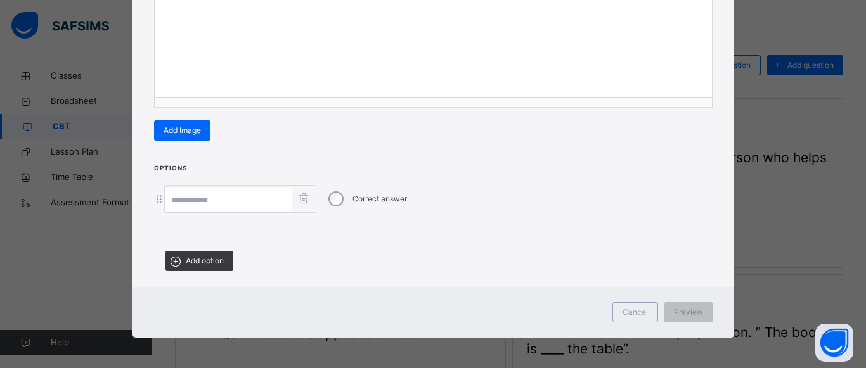
click at [235, 197] on input at bounding box center [228, 200] width 127 height 24
type input "**********"
click at [215, 259] on span "Add option" at bounding box center [205, 260] width 38 height 11
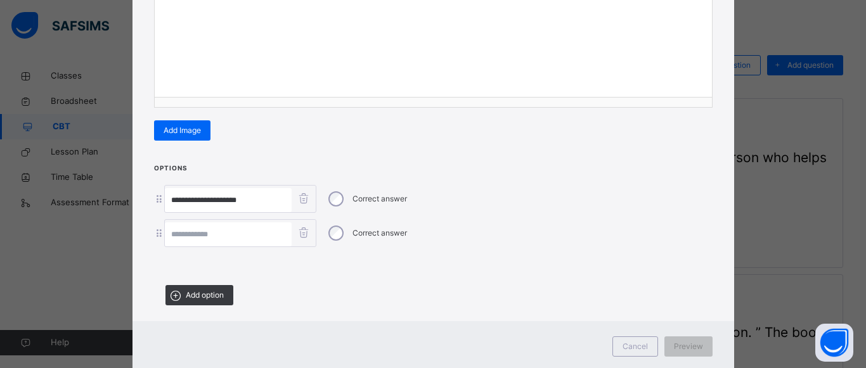
click at [181, 233] on input at bounding box center [228, 235] width 127 height 24
type input "****"
click at [174, 293] on icon at bounding box center [175, 295] width 16 height 17
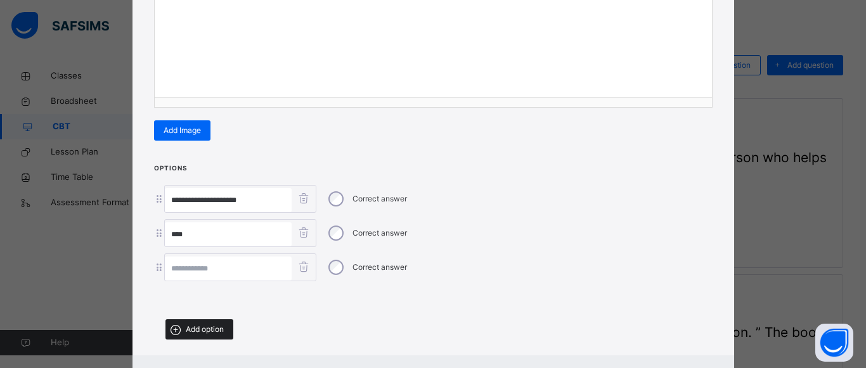
click at [171, 328] on icon at bounding box center [175, 329] width 16 height 17
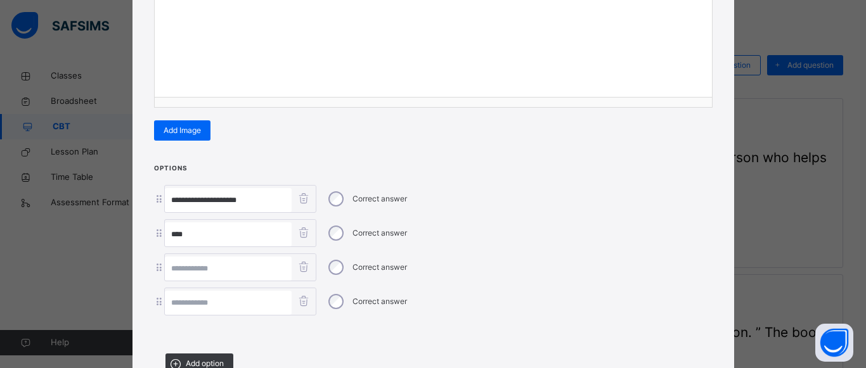
click at [169, 202] on input "**********" at bounding box center [228, 200] width 127 height 24
type input "**********"
click at [169, 233] on input "****" at bounding box center [228, 235] width 127 height 24
type input "******"
click at [165, 263] on input at bounding box center [228, 269] width 127 height 24
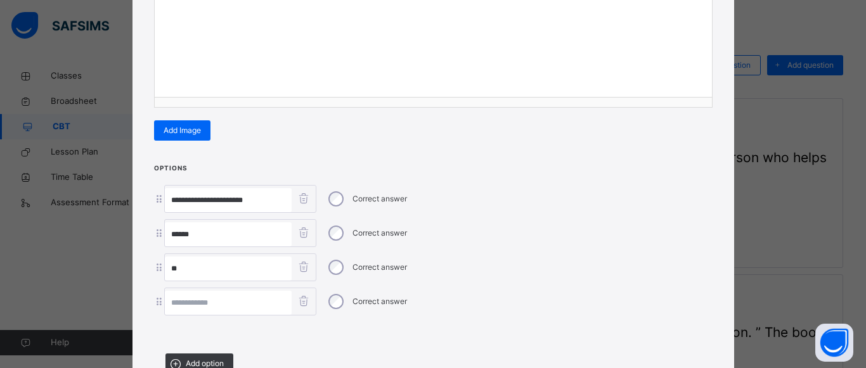
type input "**"
click at [167, 297] on input at bounding box center [228, 303] width 127 height 24
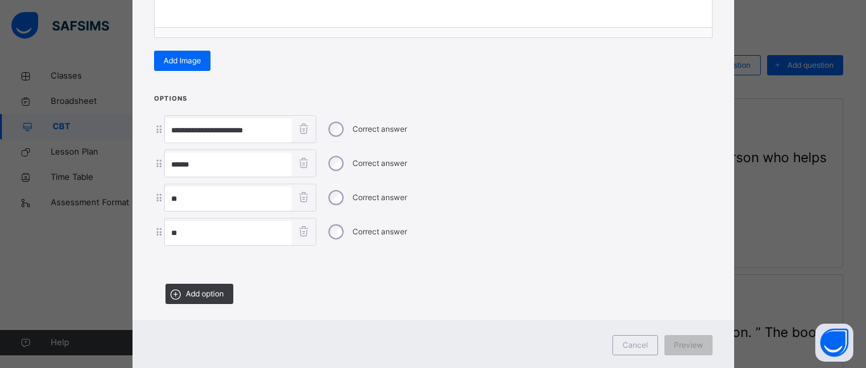
scroll to position [339, 0]
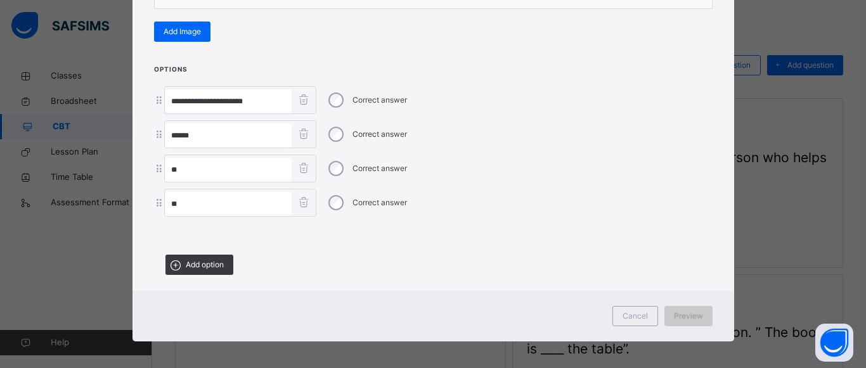
type input "**"
click at [685, 311] on span "Preview" at bounding box center [688, 316] width 29 height 11
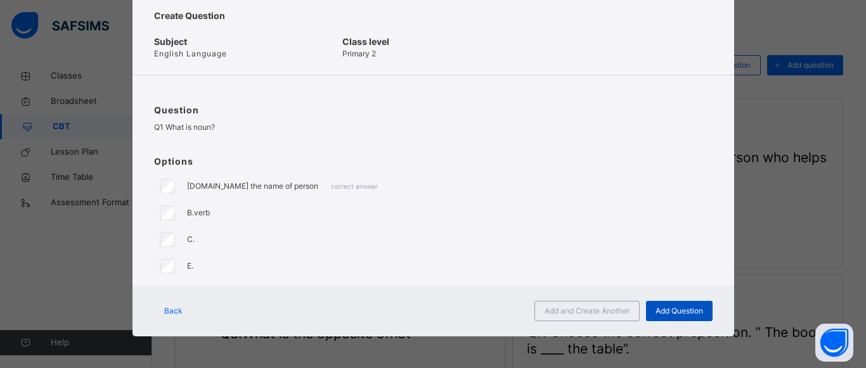
scroll to position [38, 0]
click at [609, 314] on span "Add and Create Another" at bounding box center [587, 311] width 85 height 11
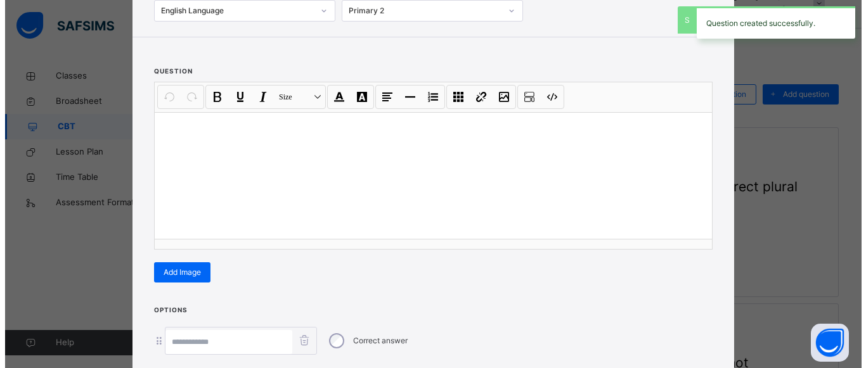
scroll to position [51, 0]
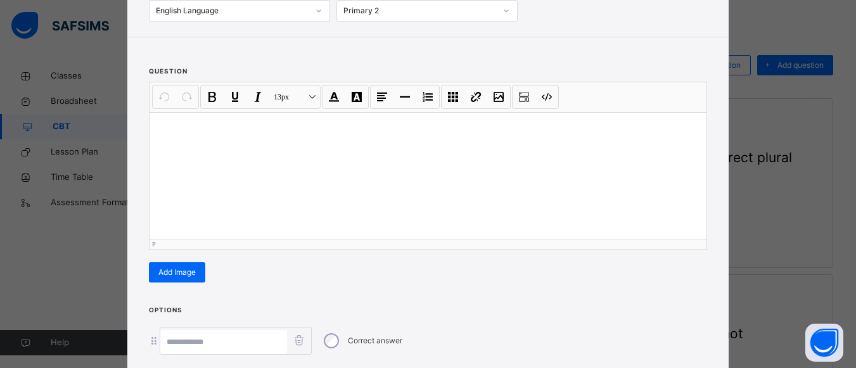
click at [282, 134] on p at bounding box center [428, 128] width 537 height 13
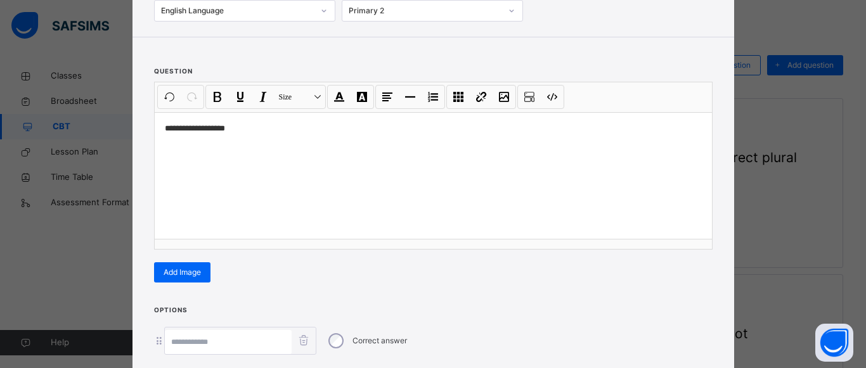
click at [276, 340] on input at bounding box center [228, 342] width 127 height 24
type input "******"
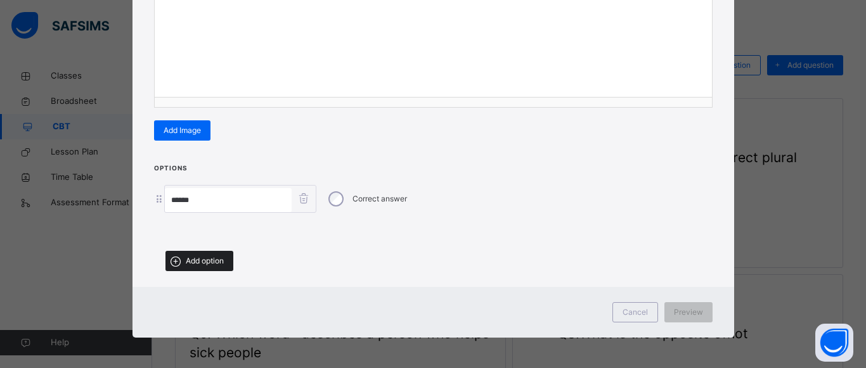
click at [210, 256] on span "Add option" at bounding box center [205, 260] width 38 height 11
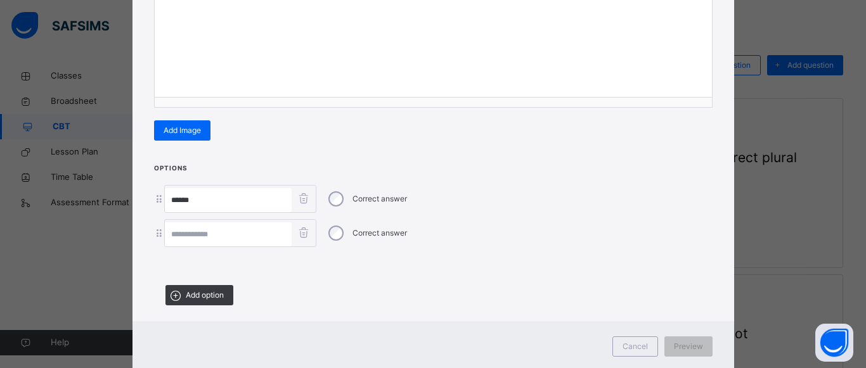
click at [212, 232] on input at bounding box center [228, 235] width 127 height 24
type input "*"
type input "*****"
click at [207, 297] on span "Add option" at bounding box center [205, 295] width 38 height 11
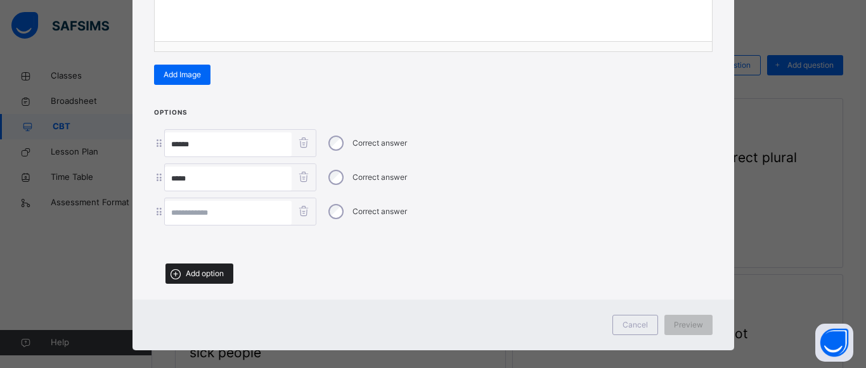
scroll to position [306, 0]
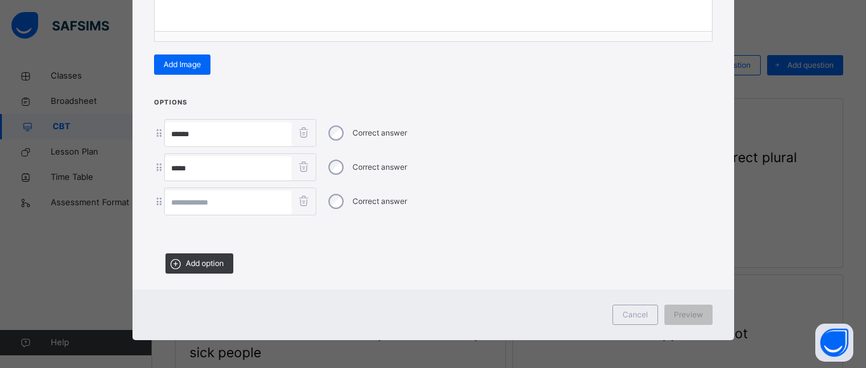
click at [174, 198] on input at bounding box center [228, 203] width 127 height 24
type input "*****"
click at [186, 261] on span "Add option" at bounding box center [205, 263] width 38 height 11
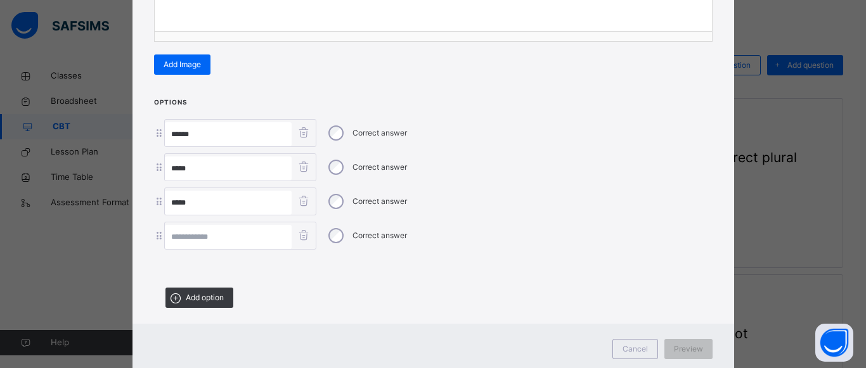
click at [200, 235] on input at bounding box center [228, 237] width 127 height 24
drag, startPoint x: 191, startPoint y: 233, endPoint x: 176, endPoint y: 236, distance: 16.3
click at [176, 236] on input "*****" at bounding box center [228, 237] width 127 height 24
type input "*****"
click at [189, 197] on input "*****" at bounding box center [228, 203] width 127 height 24
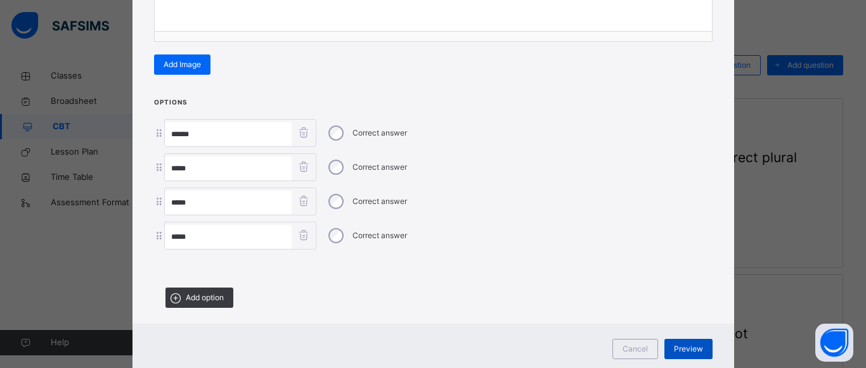
type input "*****"
click at [690, 344] on span "Preview" at bounding box center [688, 349] width 29 height 11
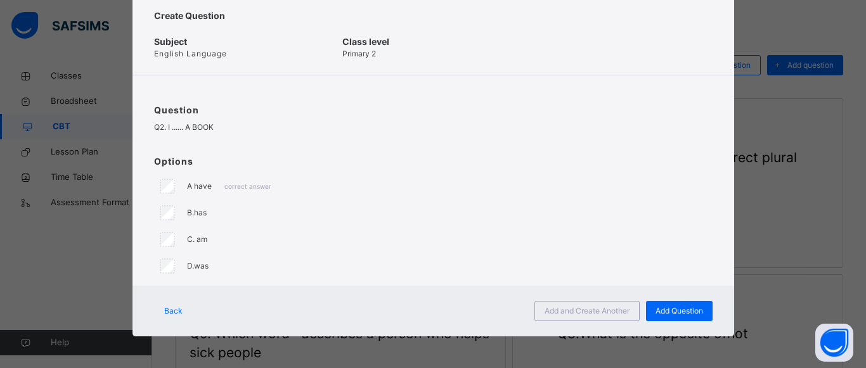
scroll to position [0, 0]
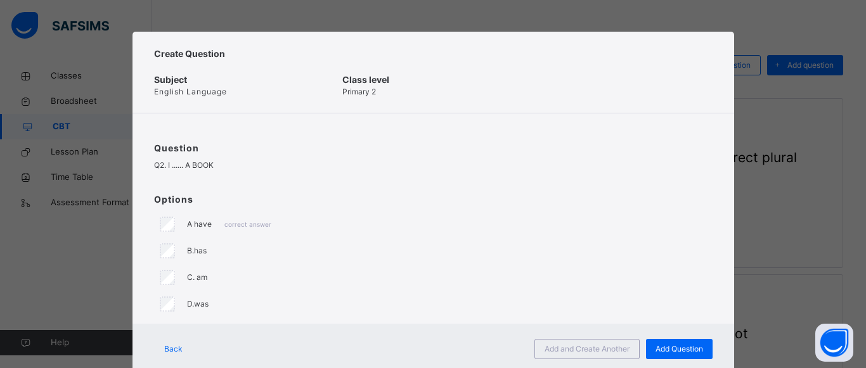
click at [181, 349] on div "Back" at bounding box center [173, 349] width 39 height 20
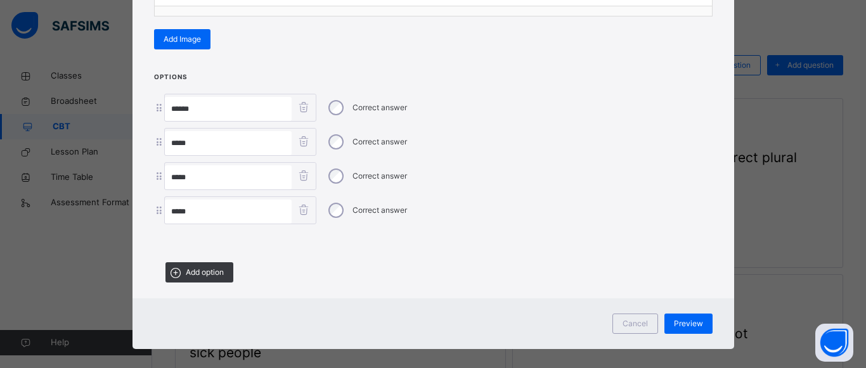
scroll to position [339, 0]
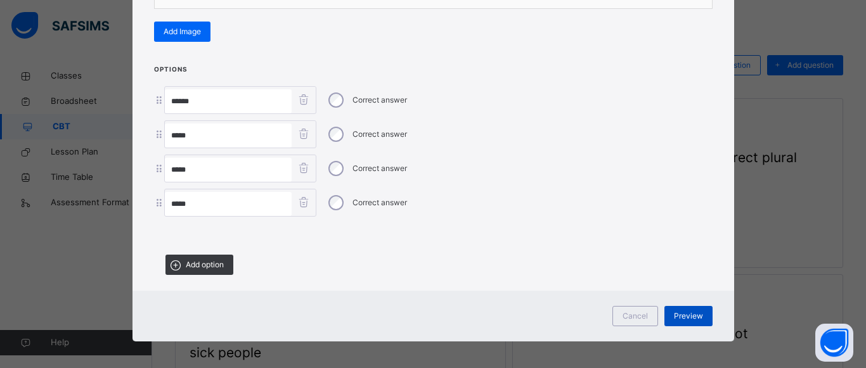
click at [692, 311] on span "Preview" at bounding box center [688, 316] width 29 height 11
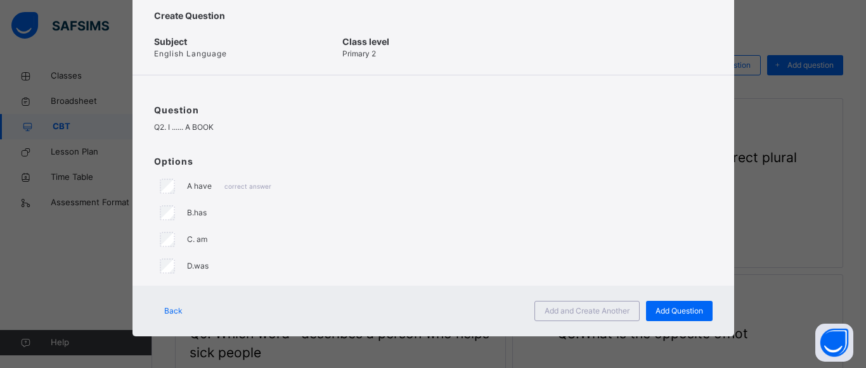
scroll to position [0, 0]
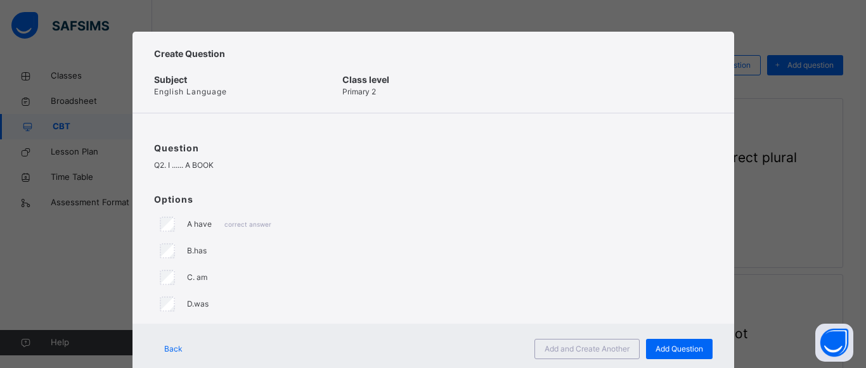
click at [856, 343] on div "Create Question Subject English Language Class level Primary 2 Question Q2. I .…" at bounding box center [433, 184] width 866 height 368
click at [856, 355] on div "Create Question Subject English Language Class level Primary 2 Question Q2. I .…" at bounding box center [433, 184] width 866 height 368
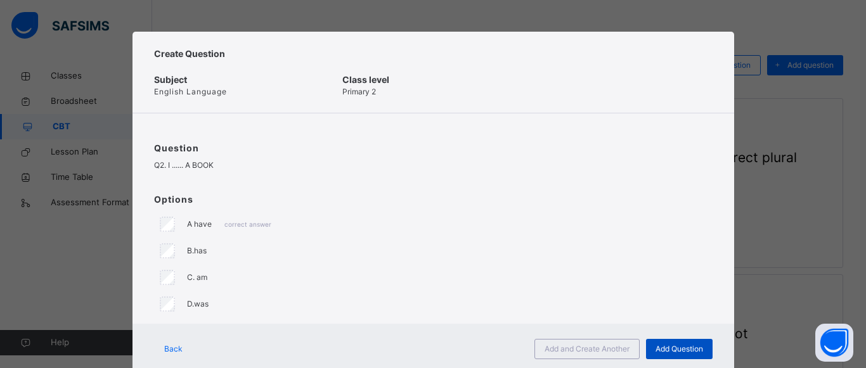
click at [671, 342] on div "Add Question" at bounding box center [679, 349] width 67 height 20
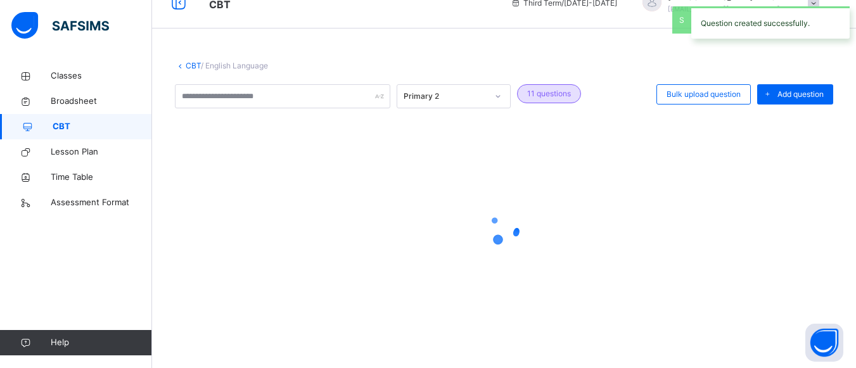
scroll to position [51, 0]
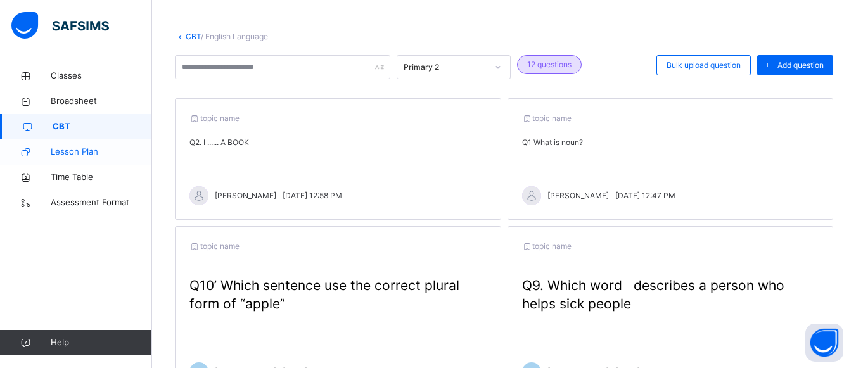
click at [101, 149] on span "Lesson Plan" at bounding box center [101, 152] width 101 height 13
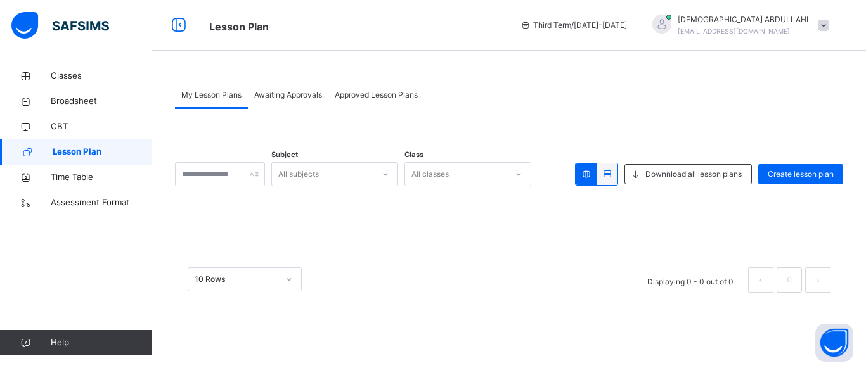
click at [290, 92] on span "Awaiting Approvals" at bounding box center [288, 94] width 68 height 11
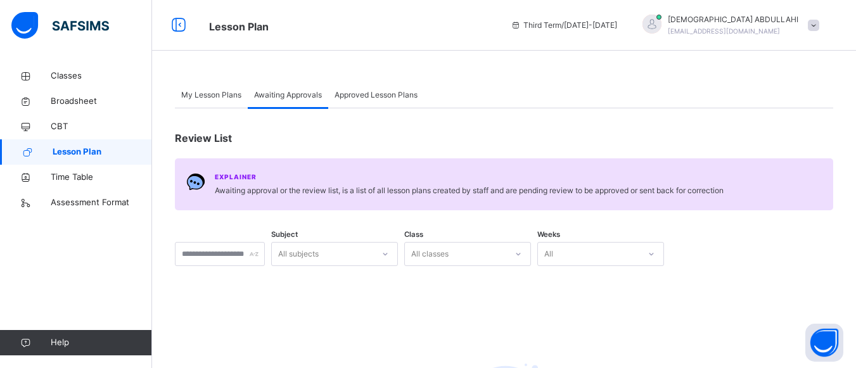
click at [385, 93] on span "Approved Lesson Plans" at bounding box center [376, 94] width 83 height 11
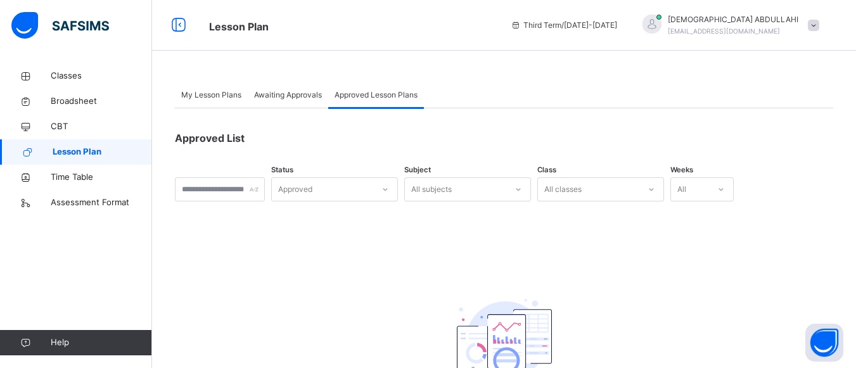
click at [211, 94] on span "My Lesson Plans" at bounding box center [211, 94] width 60 height 11
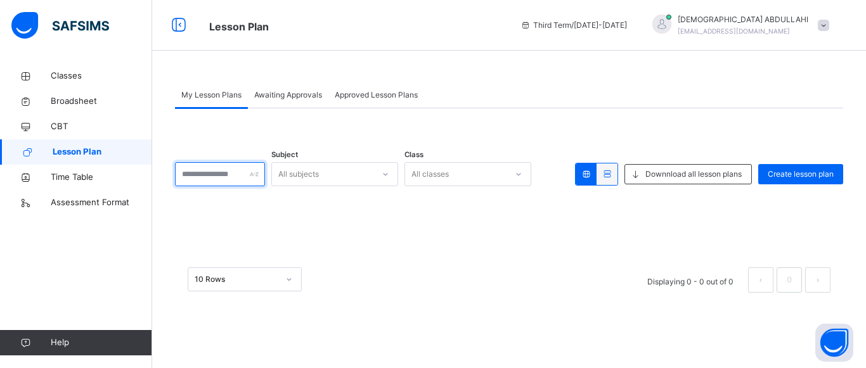
click at [253, 174] on input "text" at bounding box center [220, 174] width 90 height 24
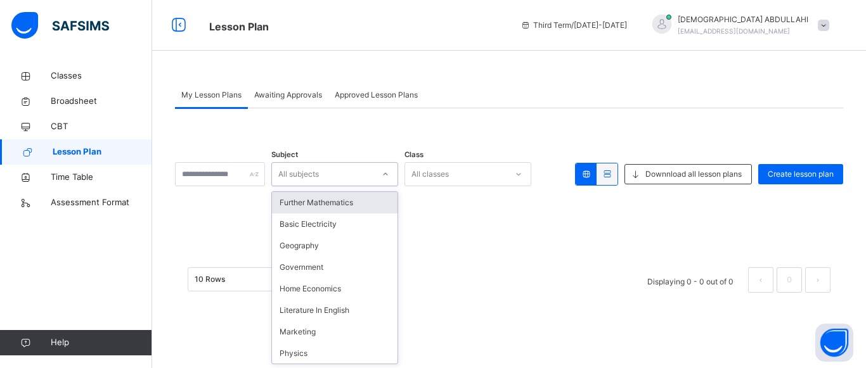
click at [319, 178] on div "All subjects" at bounding box center [298, 174] width 41 height 24
click at [366, 210] on div "Further Mathematics" at bounding box center [335, 203] width 126 height 22
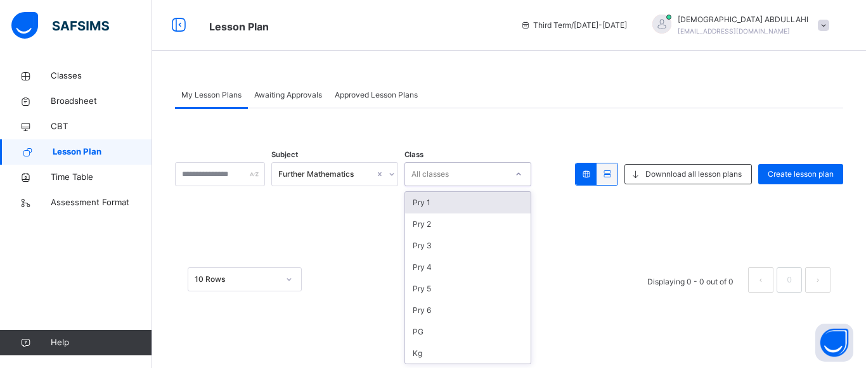
click at [496, 174] on div "All classes" at bounding box center [455, 175] width 101 height 20
click at [466, 210] on div "Pry 1" at bounding box center [468, 203] width 126 height 22
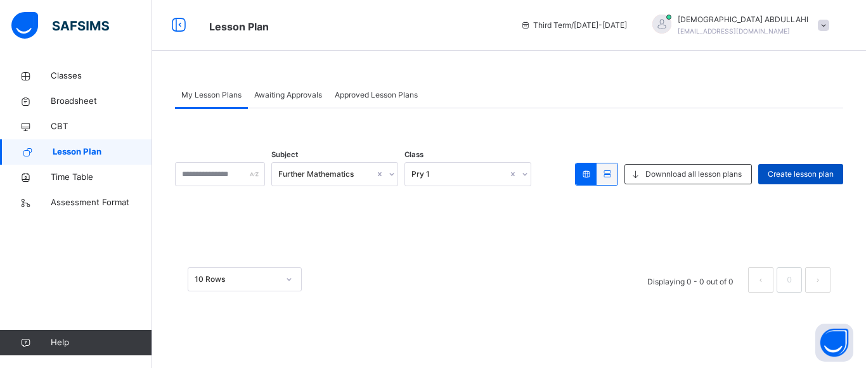
click at [770, 174] on span "Create lesson plan" at bounding box center [801, 174] width 66 height 11
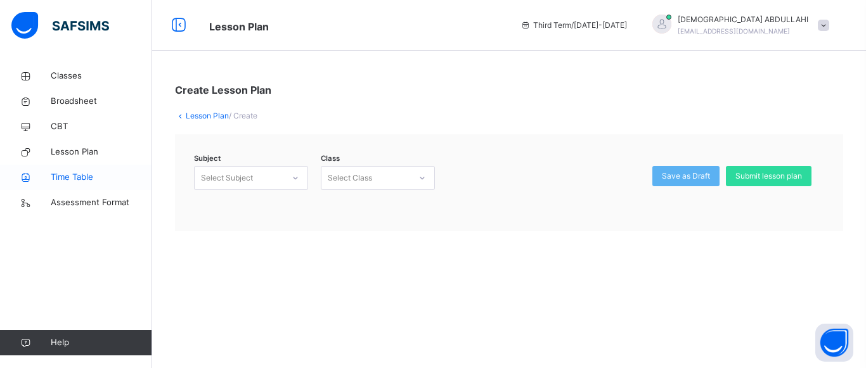
click at [84, 169] on link "Time Table" at bounding box center [76, 177] width 152 height 25
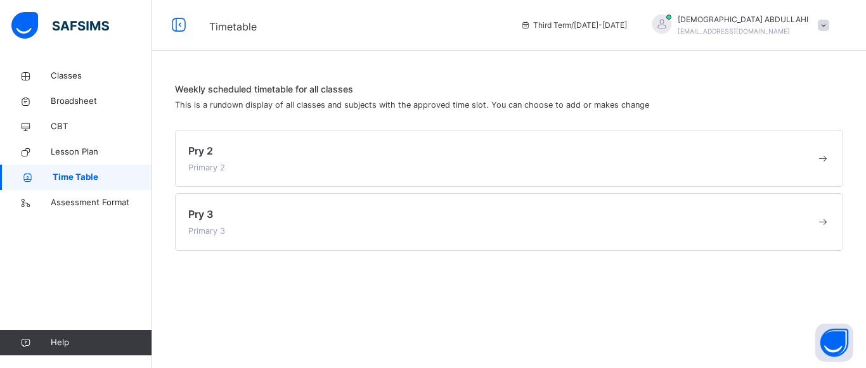
click at [310, 152] on div "Pry 2 Primary 2" at bounding box center [502, 158] width 628 height 30
click at [242, 219] on div "Pry 3 Primary 3" at bounding box center [502, 222] width 628 height 30
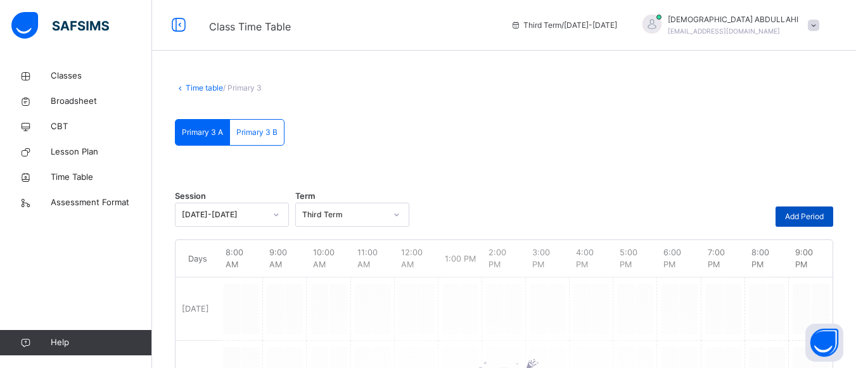
click at [834, 216] on div "Add Period" at bounding box center [805, 217] width 58 height 20
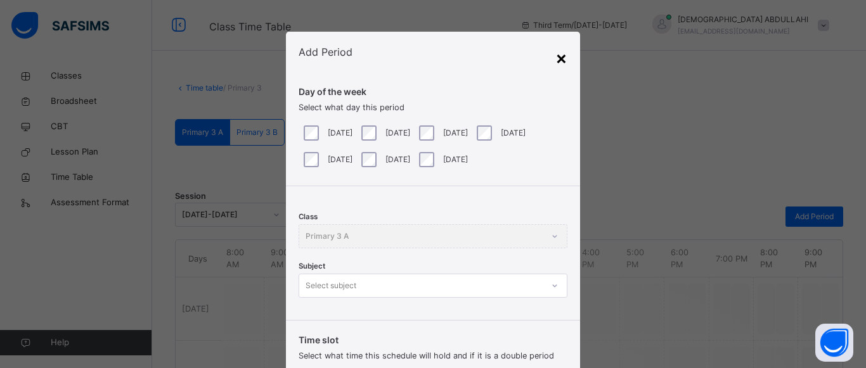
click at [557, 53] on div "×" at bounding box center [561, 57] width 12 height 27
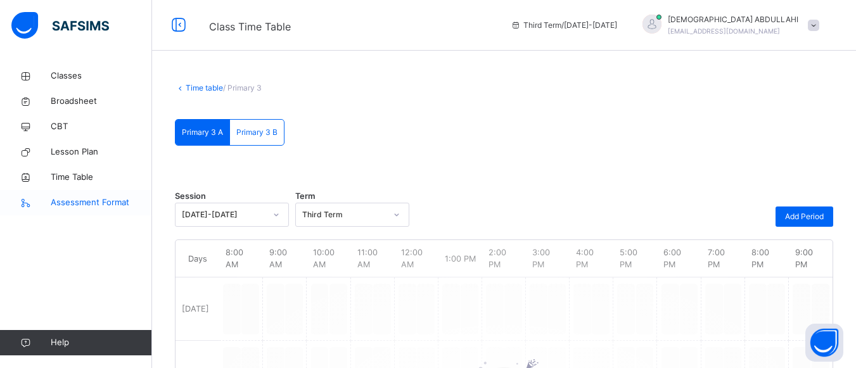
click at [112, 198] on span "Assessment Format" at bounding box center [101, 203] width 101 height 13
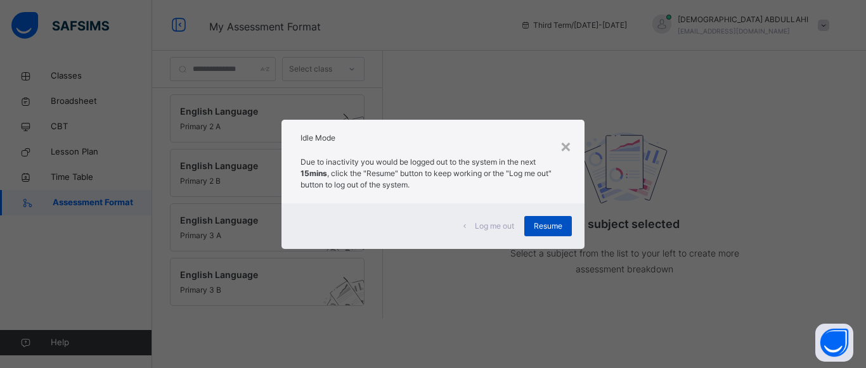
click at [551, 221] on span "Resume" at bounding box center [548, 226] width 29 height 11
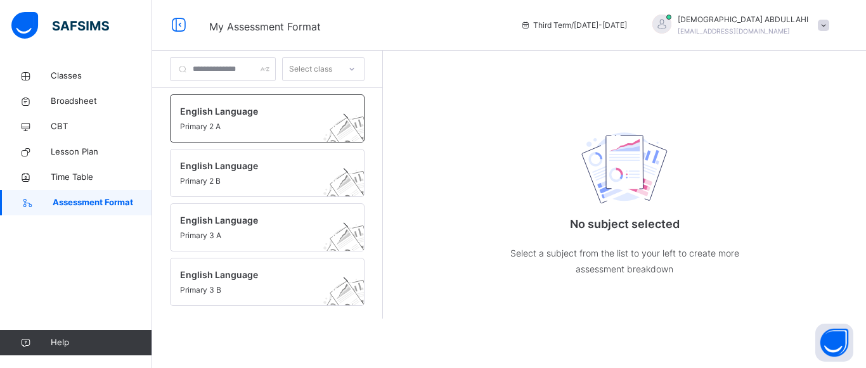
click at [292, 122] on span "Primary 2 A" at bounding box center [255, 126] width 150 height 11
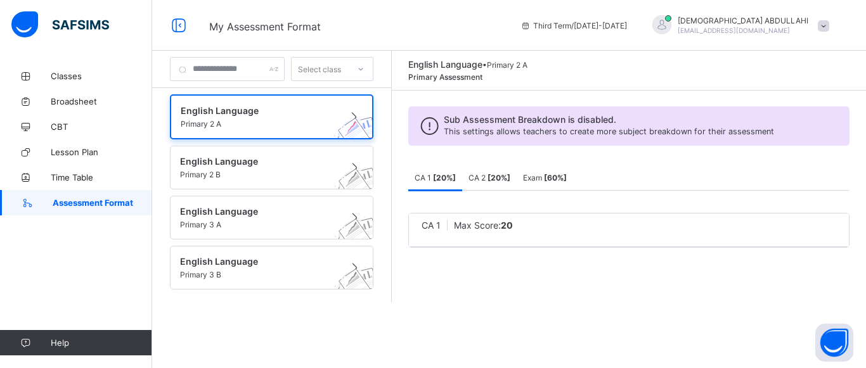
click at [273, 68] on input "text" at bounding box center [227, 69] width 115 height 24
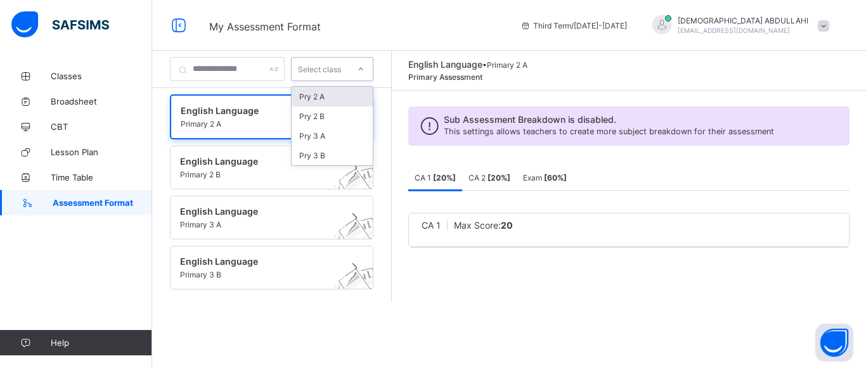
click at [341, 71] on div "Select class" at bounding box center [319, 69] width 43 height 24
click at [340, 94] on div "Pry 2 A" at bounding box center [332, 97] width 81 height 20
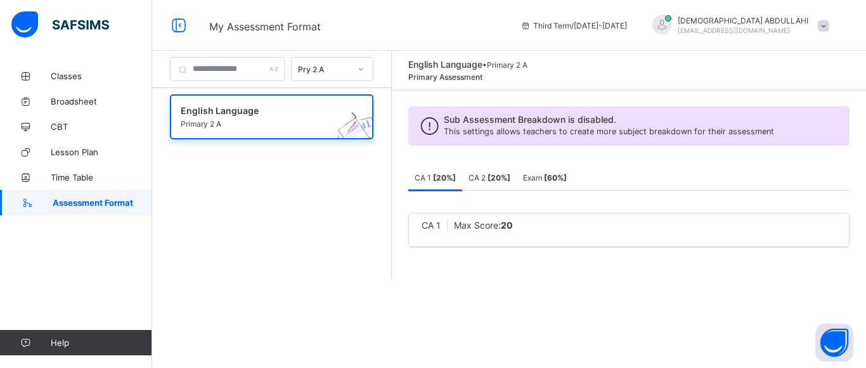
click at [300, 93] on div "English Language Primary 2 A" at bounding box center [271, 202] width 239 height 229
click at [283, 105] on span "English Language" at bounding box center [260, 110] width 158 height 11
click at [262, 110] on span "English Language" at bounding box center [260, 110] width 158 height 11
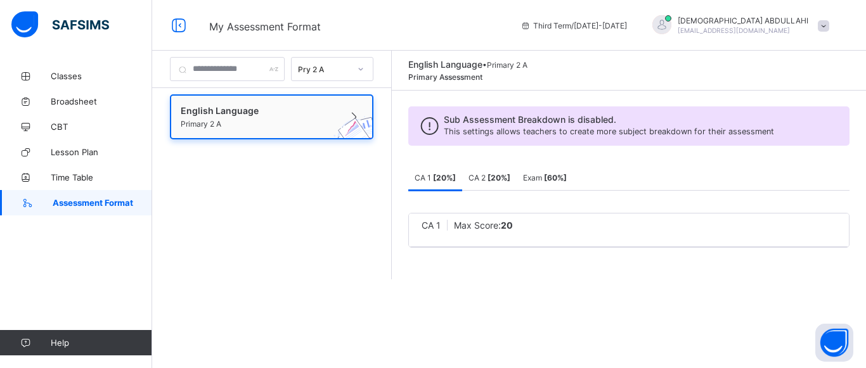
click at [262, 110] on span "English Language" at bounding box center [260, 110] width 158 height 11
click at [248, 113] on span "English Language" at bounding box center [260, 110] width 158 height 11
click at [306, 113] on span "English Language" at bounding box center [260, 110] width 158 height 11
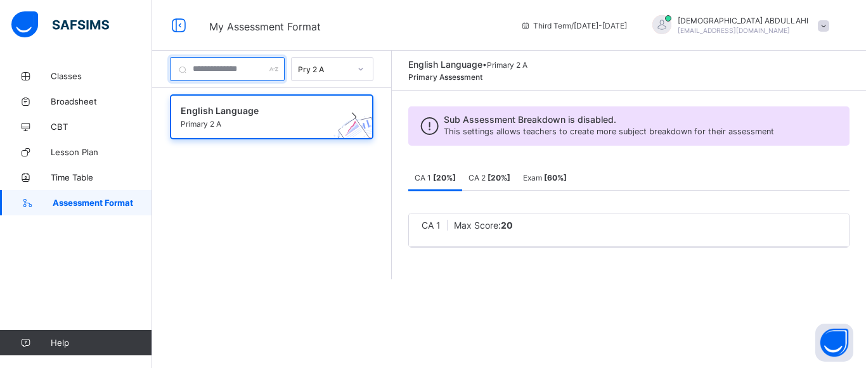
click at [254, 60] on input "text" at bounding box center [227, 69] width 115 height 24
click at [267, 69] on input "text" at bounding box center [227, 69] width 115 height 24
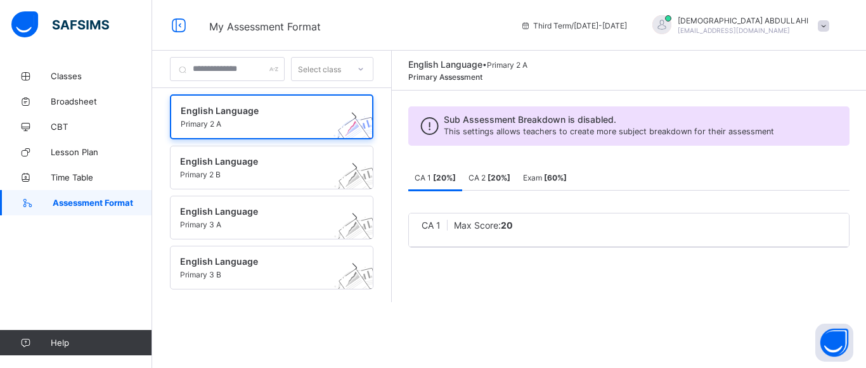
click at [508, 176] on span "CA 2 [ 20 %]" at bounding box center [489, 178] width 42 height 10
click at [564, 178] on span "Exam [ 60 %]" at bounding box center [545, 178] width 44 height 10
click at [252, 167] on span at bounding box center [259, 168] width 159 height 3
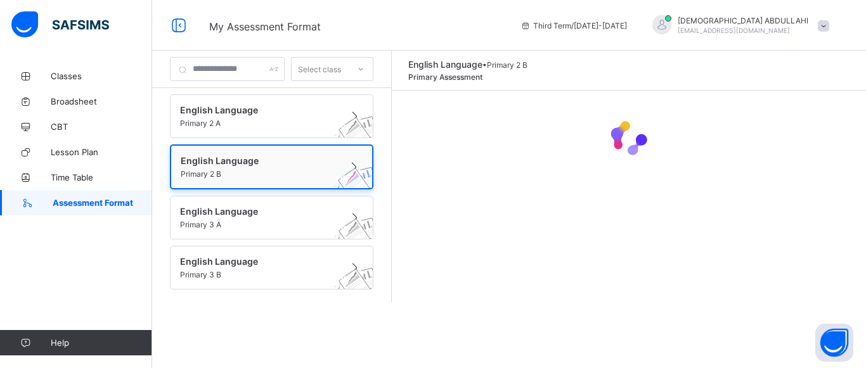
click at [252, 167] on span at bounding box center [260, 167] width 158 height 3
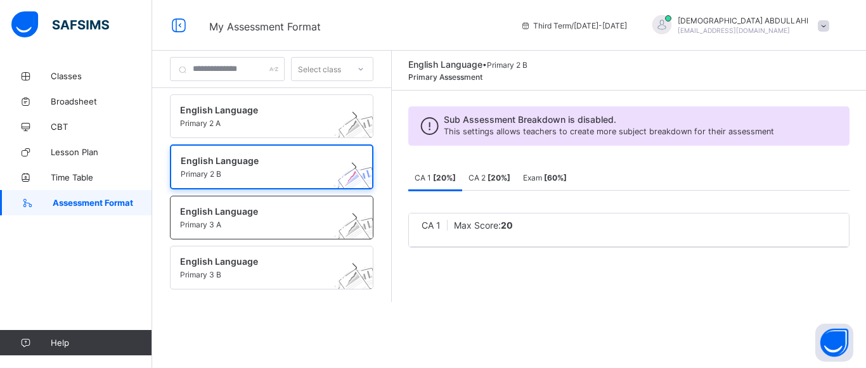
click at [224, 217] on span at bounding box center [259, 218] width 159 height 3
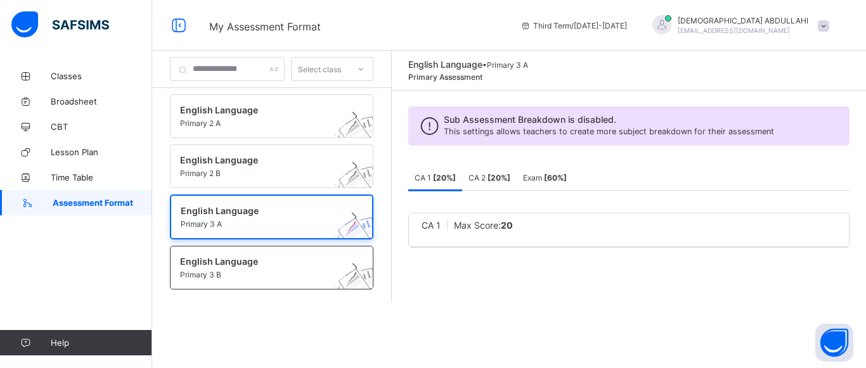
click at [247, 264] on span "English Language" at bounding box center [259, 261] width 159 height 11
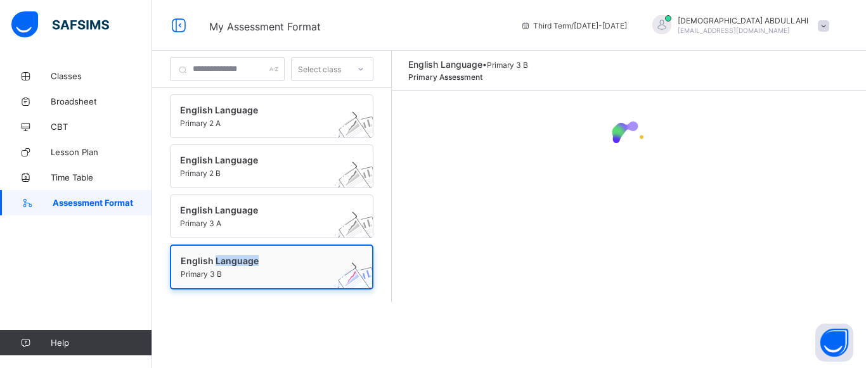
click at [247, 264] on span "English Language" at bounding box center [260, 260] width 158 height 11
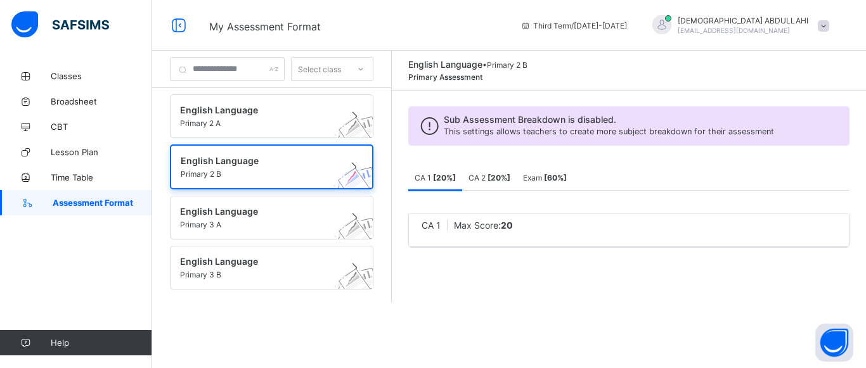
click at [247, 214] on span "English Language" at bounding box center [259, 211] width 159 height 11
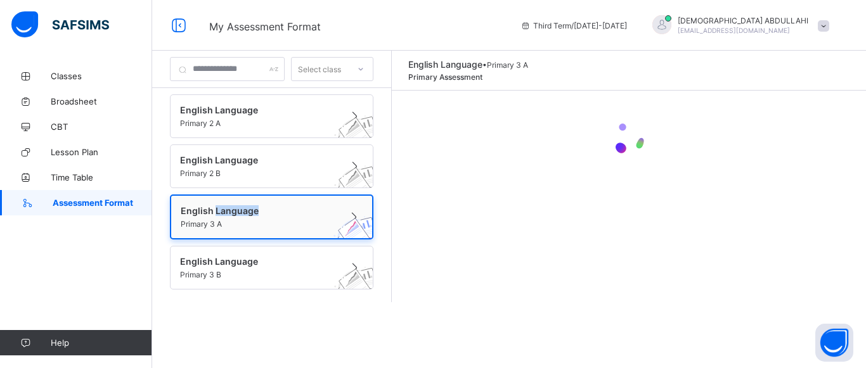
drag, startPoint x: 0, startPoint y: 0, endPoint x: 247, endPoint y: 214, distance: 326.3
click at [247, 214] on span "English Language" at bounding box center [260, 210] width 158 height 11
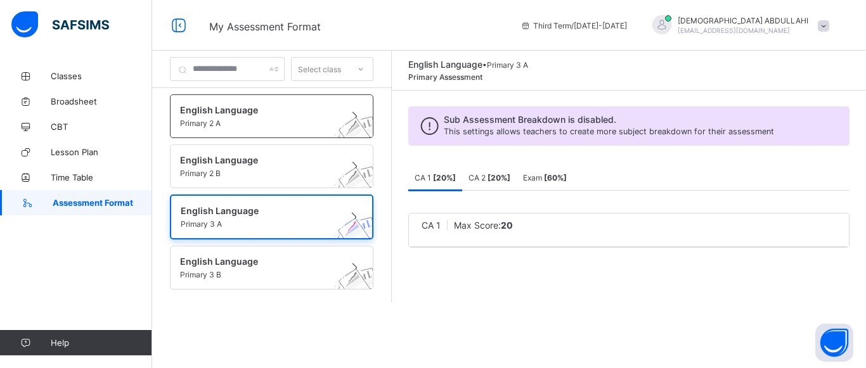
click at [259, 128] on div "English Language Primary 2 A" at bounding box center [271, 116] width 203 height 44
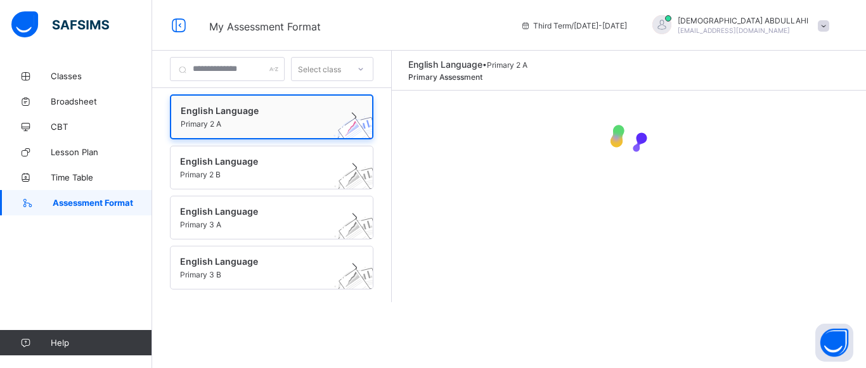
click at [259, 128] on div "English Language Primary 2 A" at bounding box center [271, 116] width 203 height 45
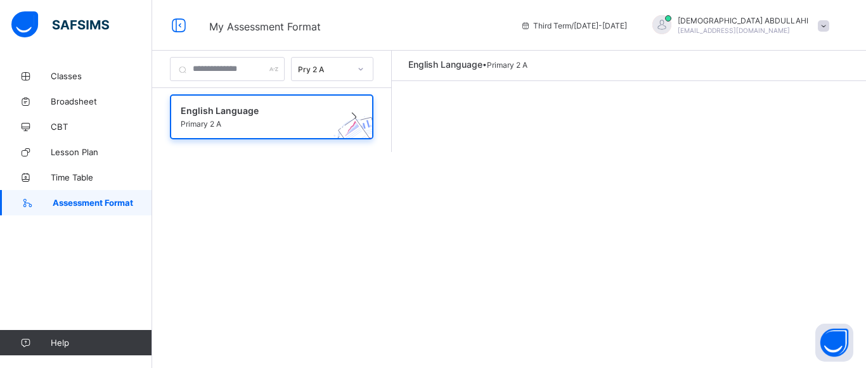
click at [294, 106] on span "English Language" at bounding box center [260, 110] width 158 height 11
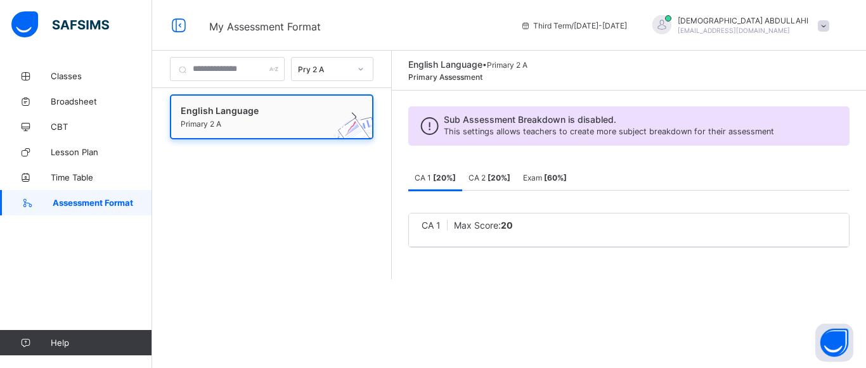
click at [300, 113] on span "English Language" at bounding box center [260, 110] width 158 height 11
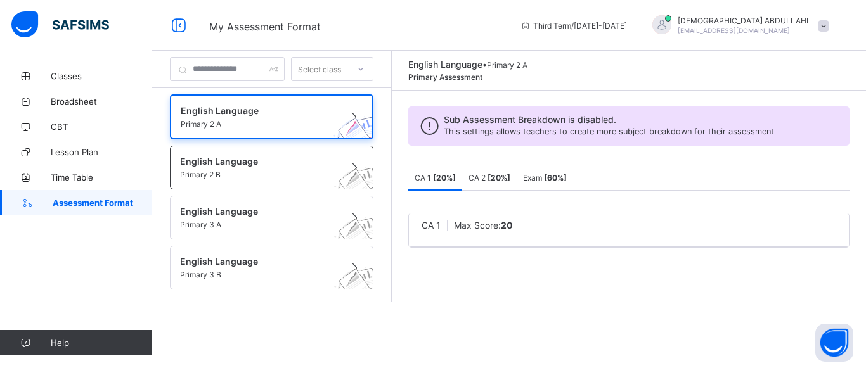
click at [287, 165] on span "English Language" at bounding box center [259, 161] width 159 height 11
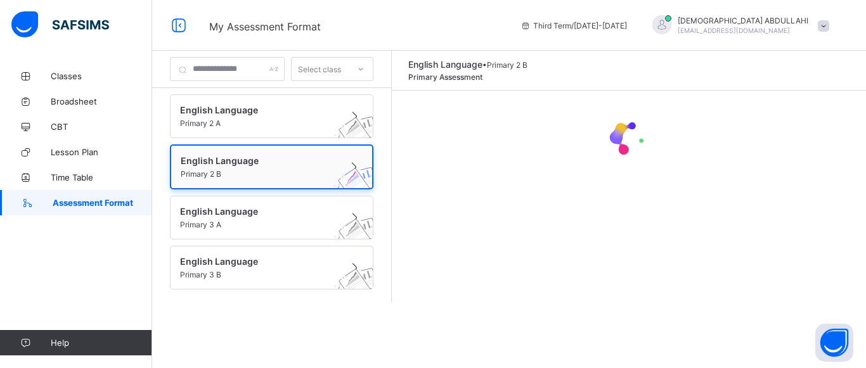
click at [287, 165] on div "English Language Primary 2 B" at bounding box center [260, 166] width 158 height 23
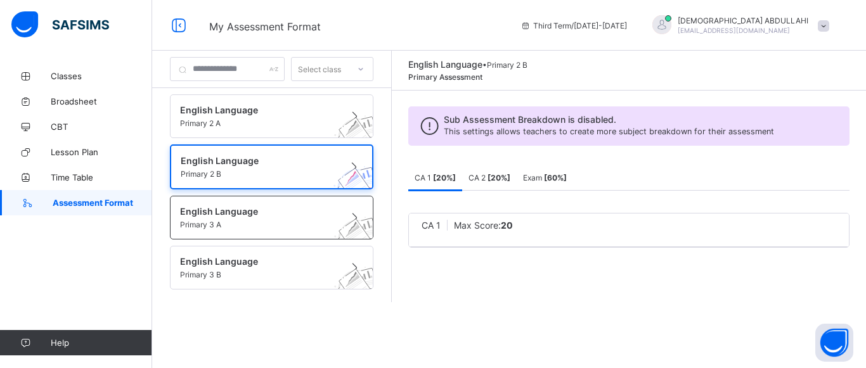
click at [242, 210] on span "English Language" at bounding box center [259, 211] width 159 height 11
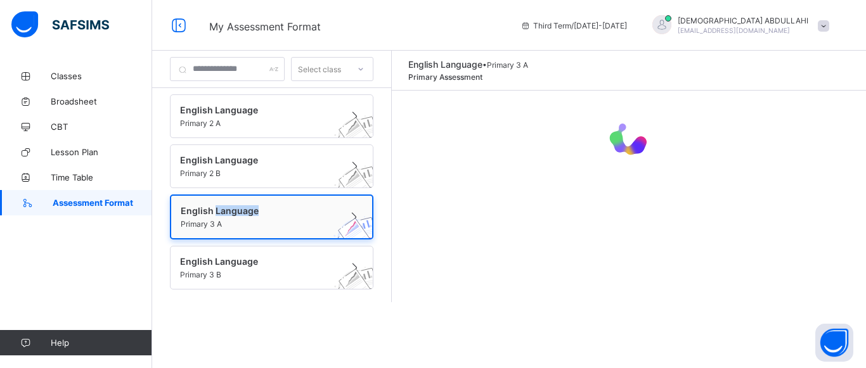
click at [242, 210] on span "English Language" at bounding box center [260, 210] width 158 height 11
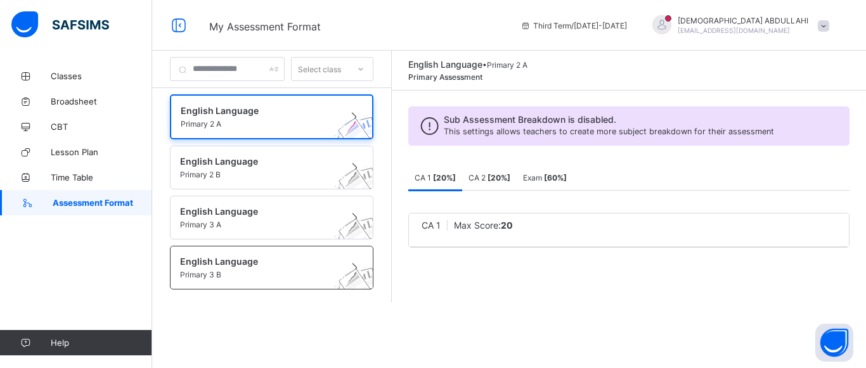
click at [245, 269] on span at bounding box center [259, 268] width 159 height 3
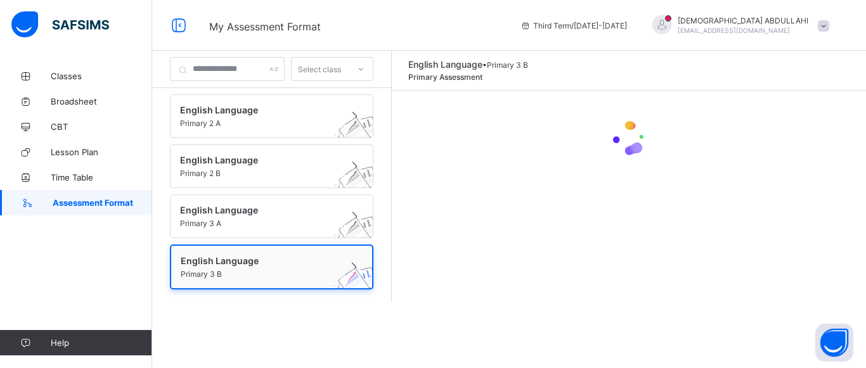
click at [245, 269] on div "English Language Primary 3 B" at bounding box center [260, 266] width 158 height 23
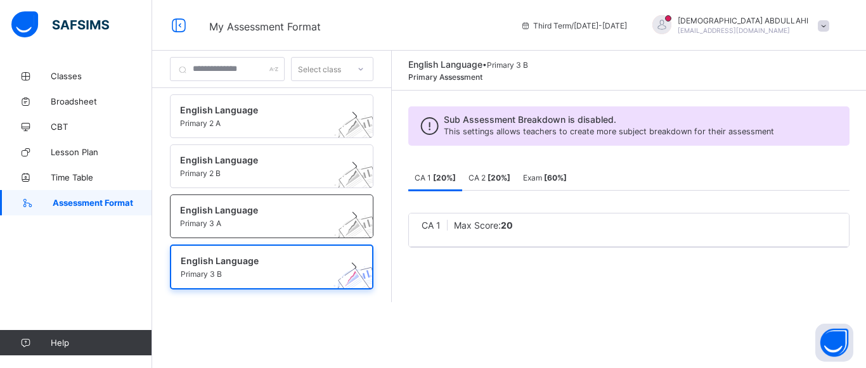
click at [250, 206] on span "English Language" at bounding box center [259, 210] width 159 height 11
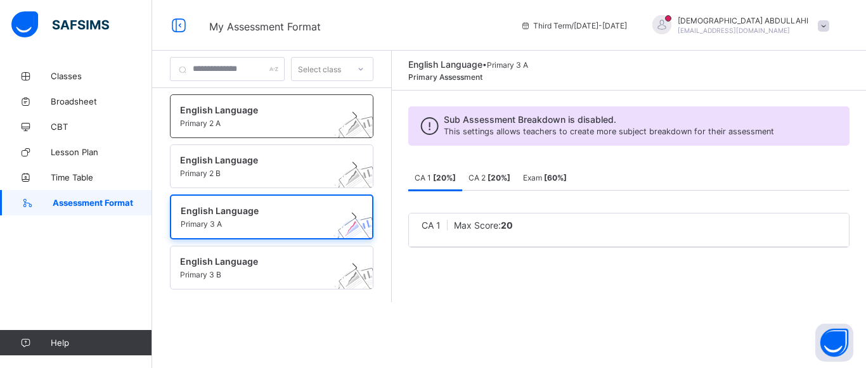
click at [292, 114] on span "English Language" at bounding box center [259, 110] width 159 height 11
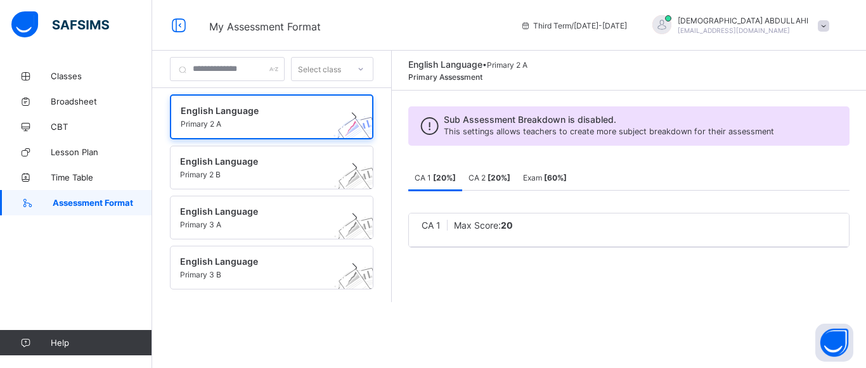
click at [444, 124] on icon at bounding box center [430, 126] width 28 height 24
click at [501, 127] on span "This settings allows teachers to create more subject breakdown for their assess…" at bounding box center [609, 132] width 330 height 10
click at [505, 175] on span "CA 2 [ 20 %]" at bounding box center [489, 178] width 42 height 10
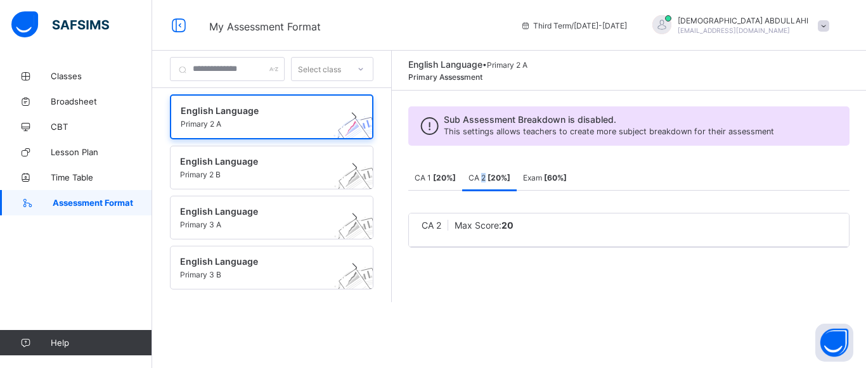
click at [505, 175] on span "CA 2 [ 20 %]" at bounding box center [489, 178] width 42 height 10
click at [562, 178] on span "Exam [ 60 %]" at bounding box center [545, 178] width 44 height 10
click at [444, 221] on span "Exam" at bounding box center [433, 225] width 23 height 11
click at [627, 29] on span "Third Term / 2024-2025" at bounding box center [573, 26] width 107 height 10
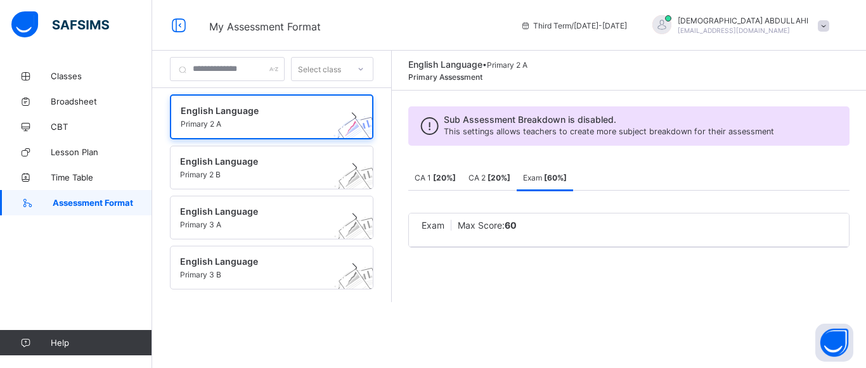
click at [822, 25] on span at bounding box center [823, 25] width 11 height 11
click at [657, 162] on div "Sub Assessment Breakdown is disabled. This settings allows teachers to create m…" at bounding box center [629, 185] width 474 height 189
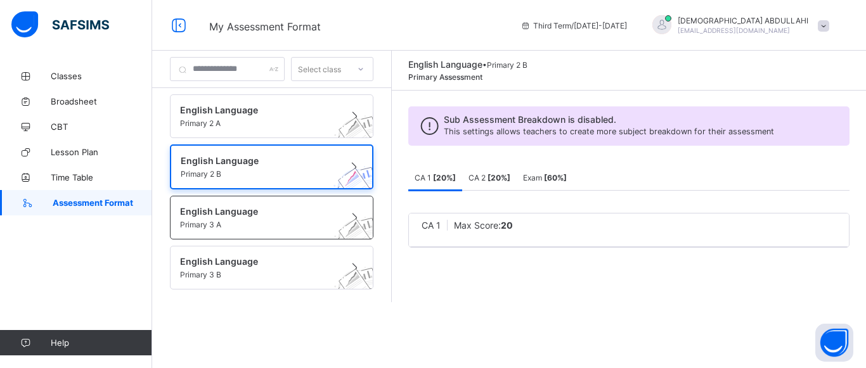
click at [245, 203] on div "English Language Primary 3 A" at bounding box center [271, 218] width 203 height 44
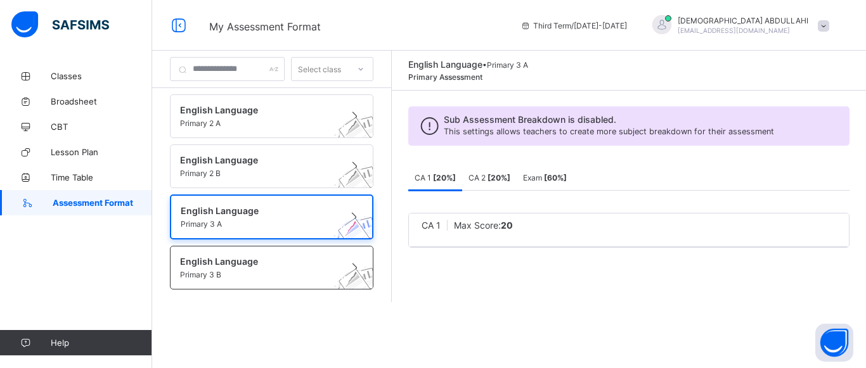
click at [274, 253] on div "English Language Primary 3 B" at bounding box center [271, 268] width 203 height 44
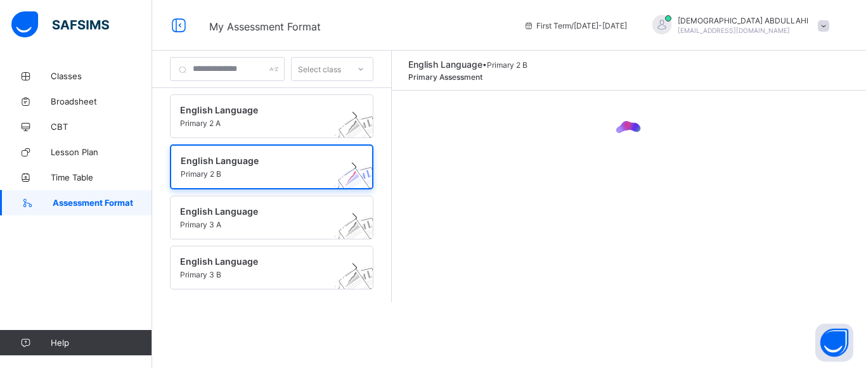
click at [246, 169] on div "English Language Primary 2 B" at bounding box center [260, 166] width 158 height 23
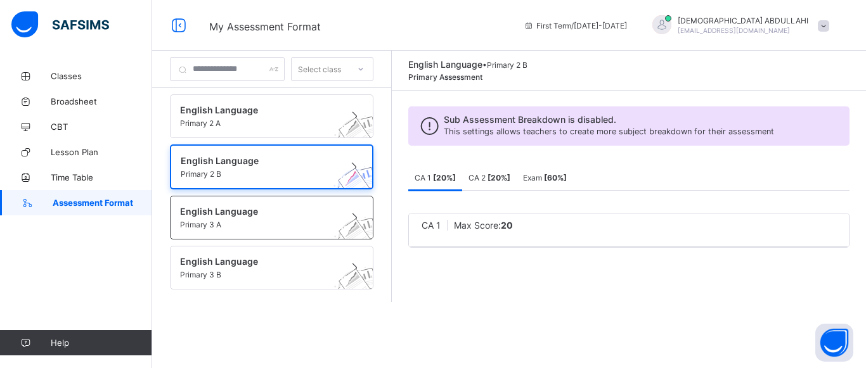
click at [271, 228] on span "Primary 3 A" at bounding box center [259, 225] width 159 height 10
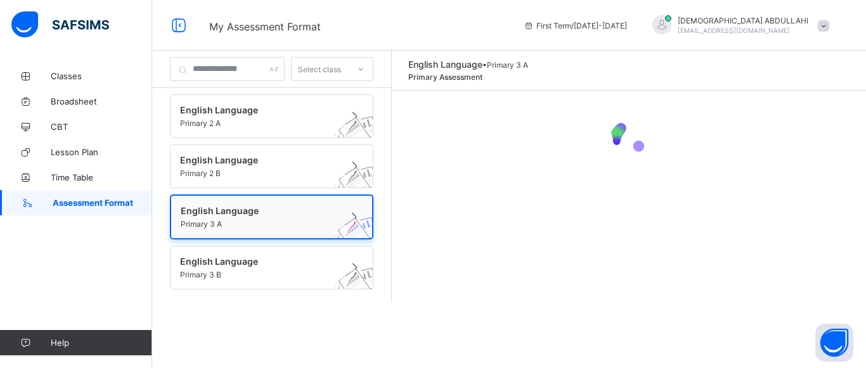
click at [271, 228] on span "Primary 3 A" at bounding box center [260, 224] width 158 height 10
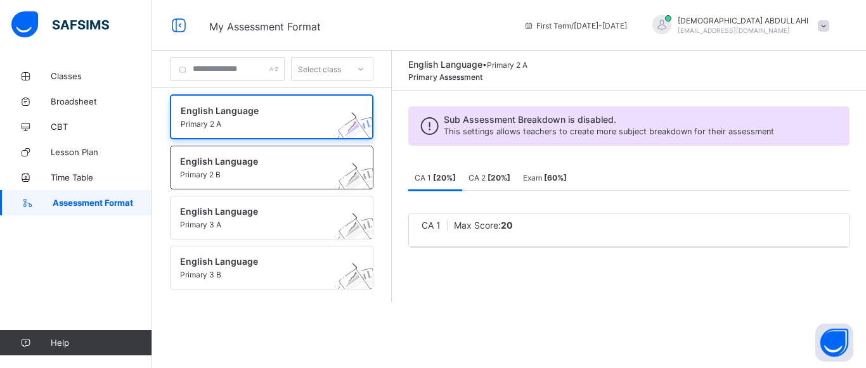
click at [303, 160] on span "English Language" at bounding box center [259, 161] width 159 height 11
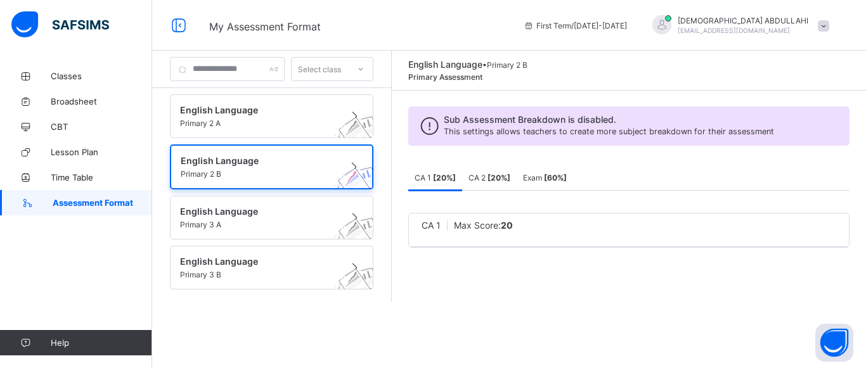
click at [821, 20] on div "[PERSON_NAME] [EMAIL_ADDRESS][DOMAIN_NAME]" at bounding box center [738, 25] width 196 height 21
click at [779, 120] on span "Logout" at bounding box center [788, 125] width 84 height 15
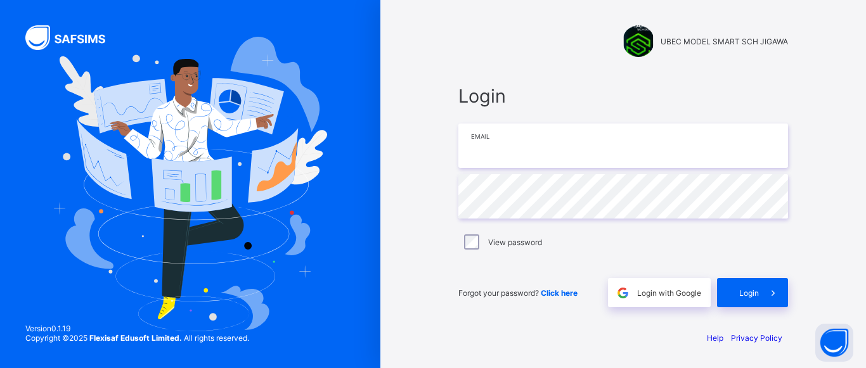
type input "**********"
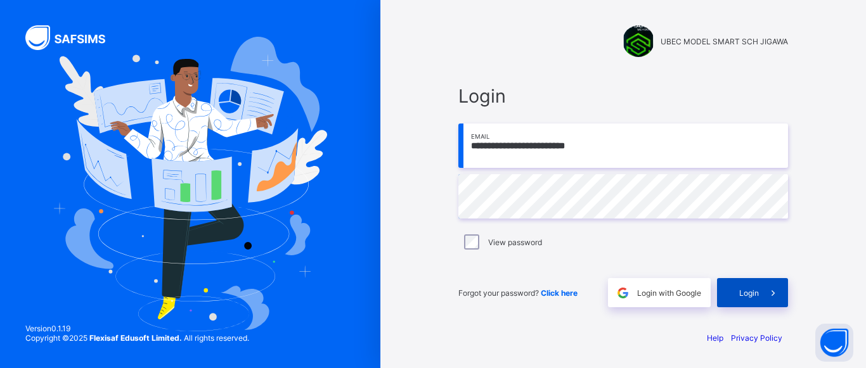
click at [743, 287] on div "Login" at bounding box center [752, 292] width 71 height 29
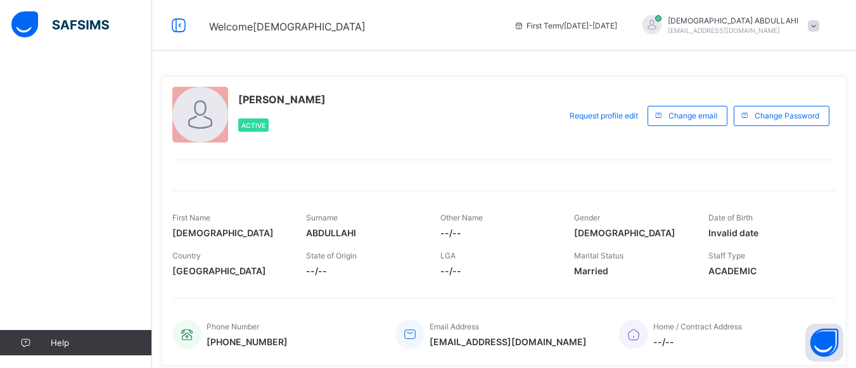
click at [819, 22] on span at bounding box center [813, 25] width 11 height 11
click at [778, 122] on span "Logout" at bounding box center [779, 125] width 84 height 15
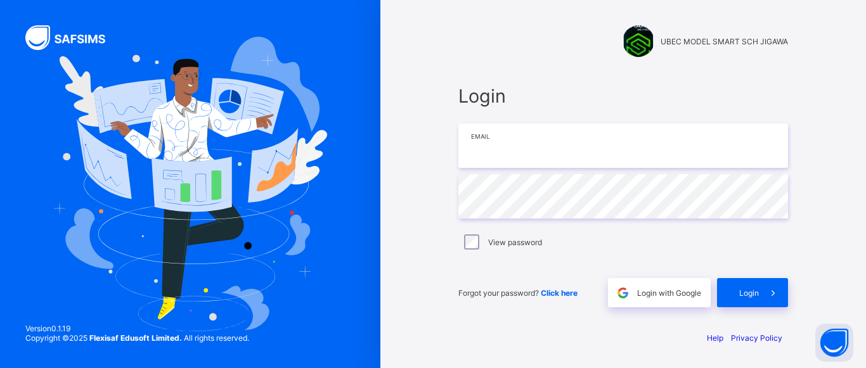
type input "**********"
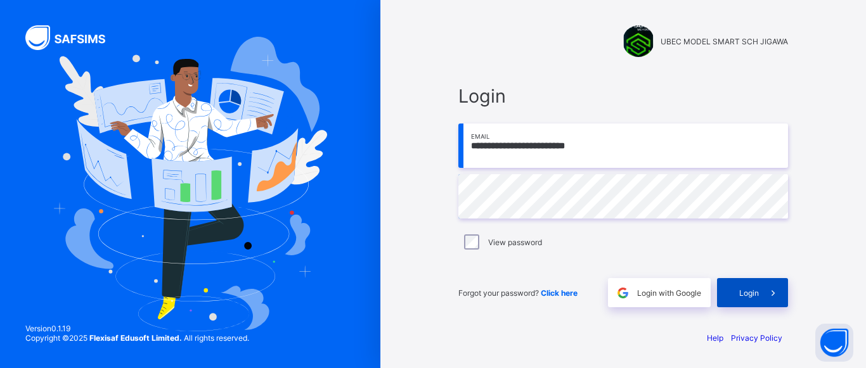
click at [749, 288] on span "Login" at bounding box center [749, 293] width 20 height 10
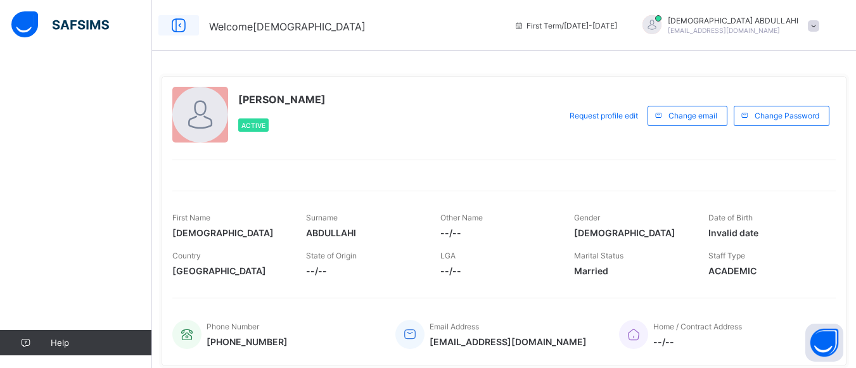
click at [178, 23] on icon at bounding box center [179, 25] width 22 height 18
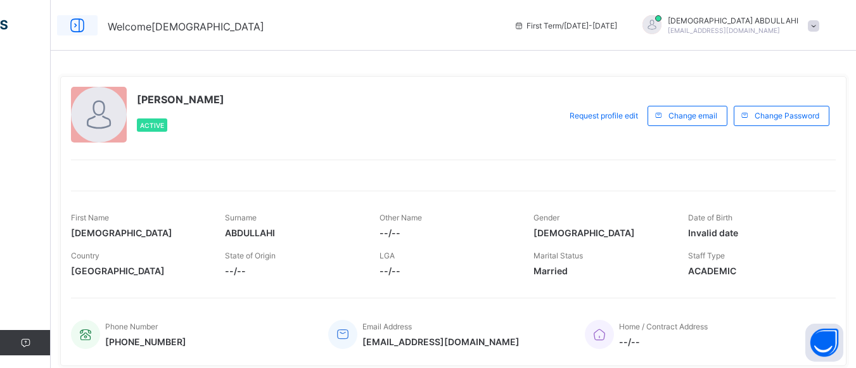
click at [81, 20] on icon at bounding box center [78, 25] width 22 height 18
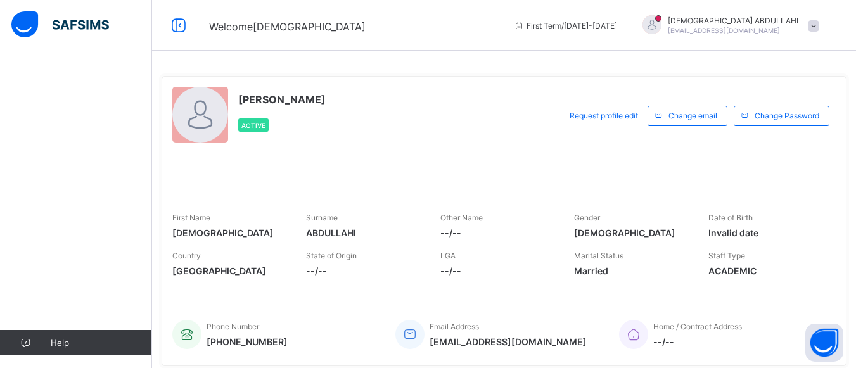
click at [46, 65] on div "Help" at bounding box center [76, 210] width 152 height 318
drag, startPoint x: 27, startPoint y: 74, endPoint x: 35, endPoint y: 110, distance: 36.9
click at [35, 110] on div "Help" at bounding box center [76, 210] width 152 height 318
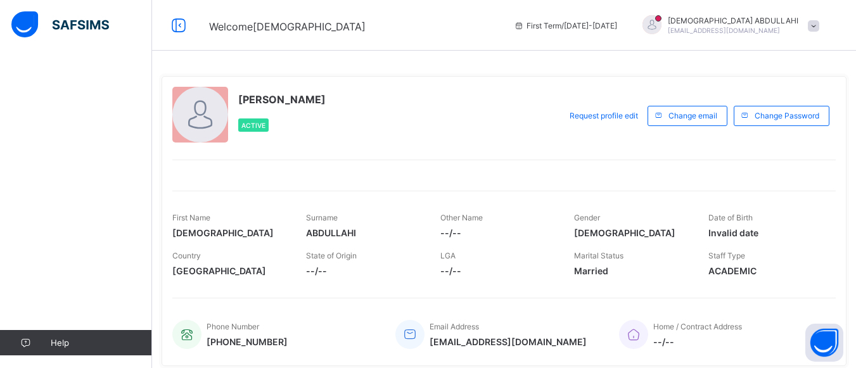
click at [35, 110] on div "Help" at bounding box center [76, 210] width 152 height 318
